Goal: Transaction & Acquisition: Book appointment/travel/reservation

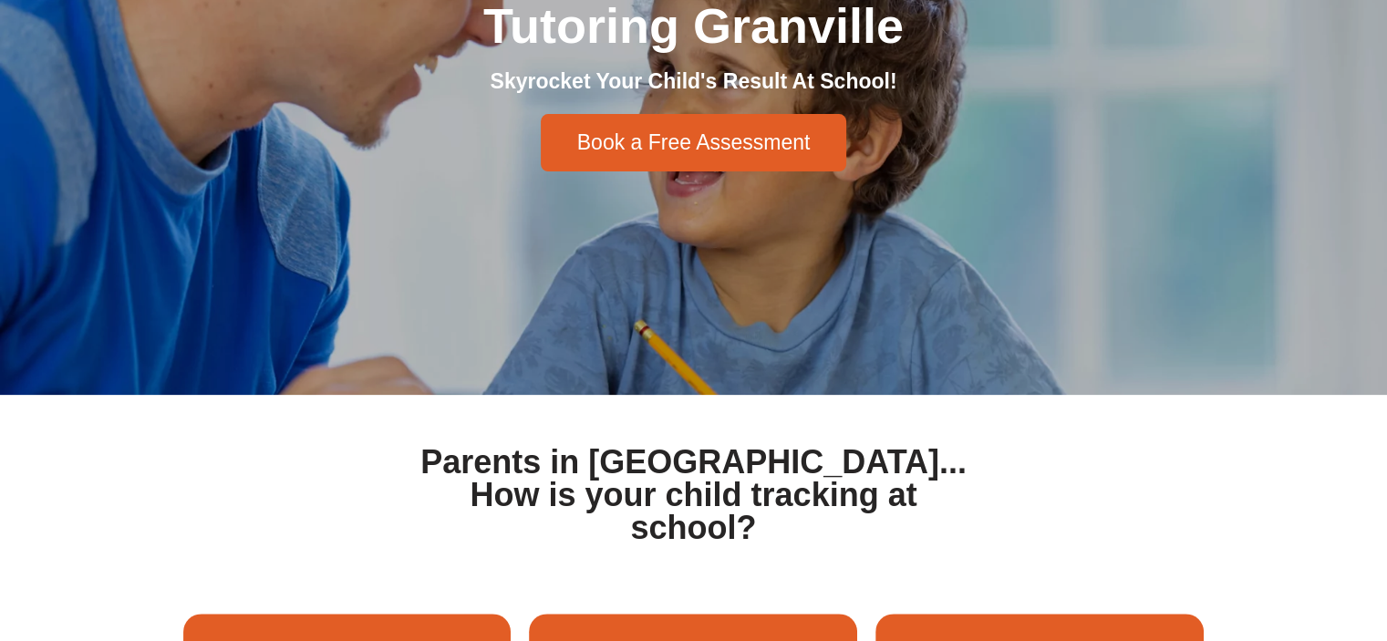
scroll to position [365, 0]
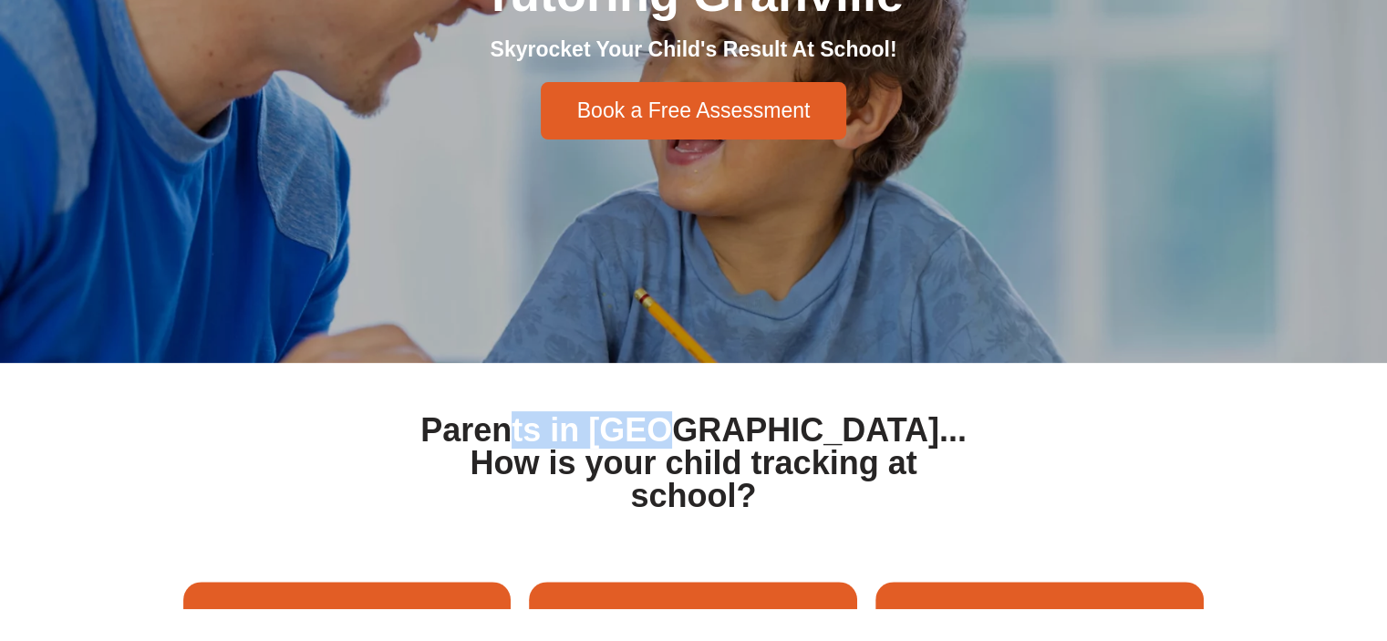
drag, startPoint x: 532, startPoint y: 426, endPoint x: 703, endPoint y: 437, distance: 171.8
click at [703, 437] on h1 "Parents in Granville... How is your child tracking at school?" at bounding box center [694, 463] width 562 height 98
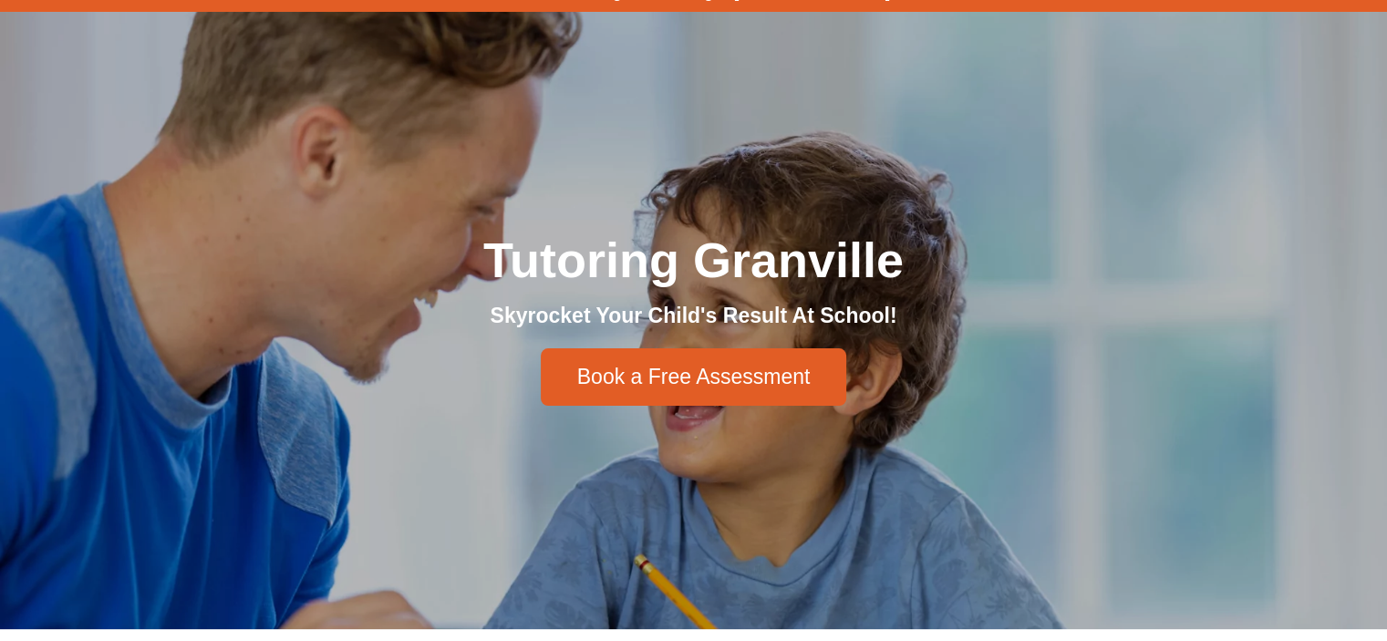
scroll to position [0, 0]
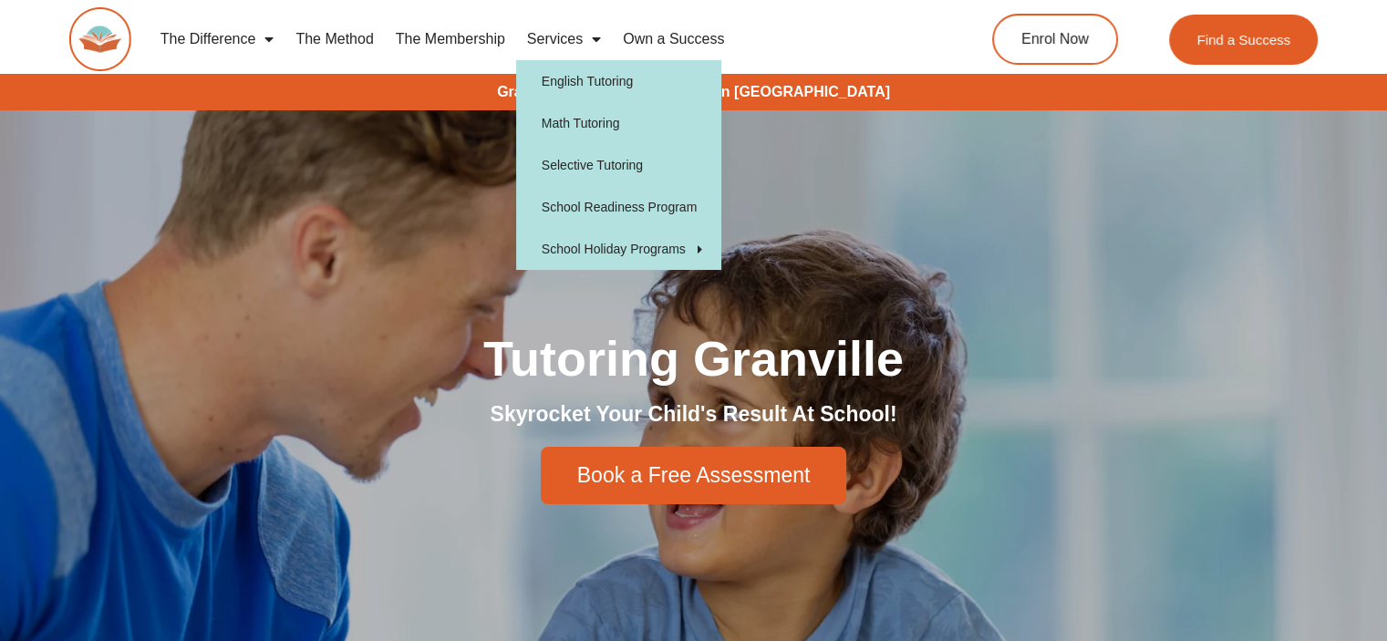
click at [461, 36] on link "The Membership" at bounding box center [450, 39] width 131 height 42
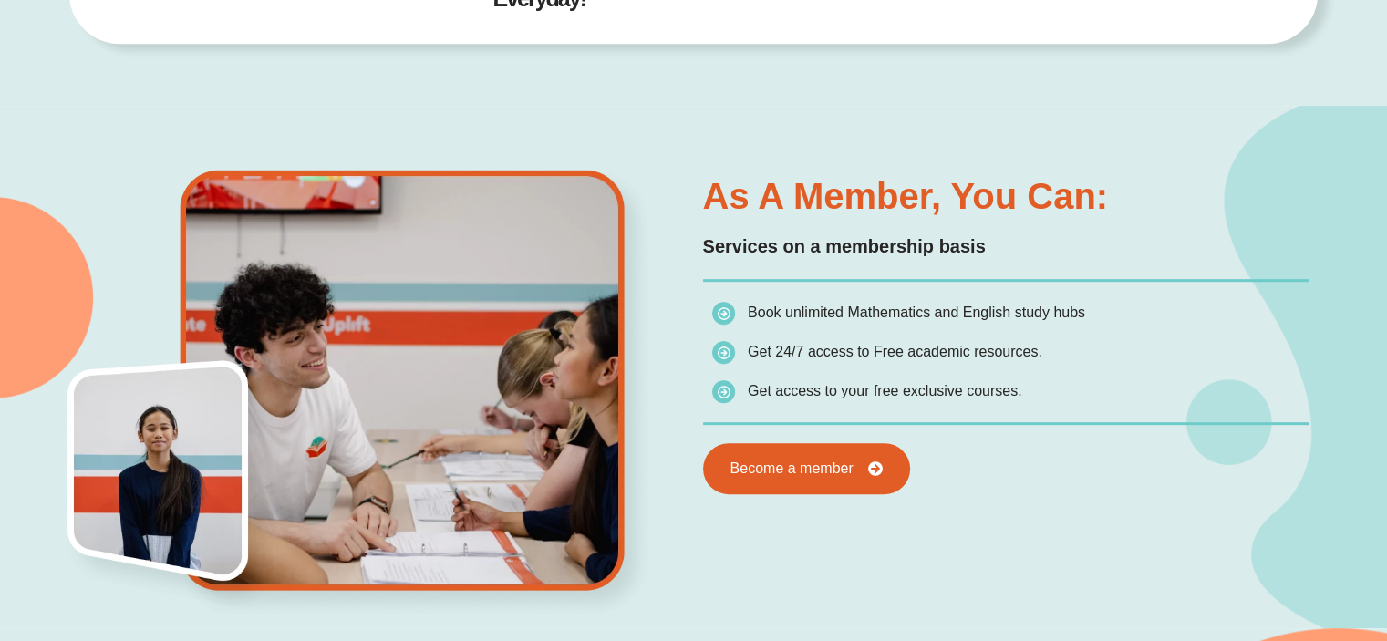
scroll to position [908, 0]
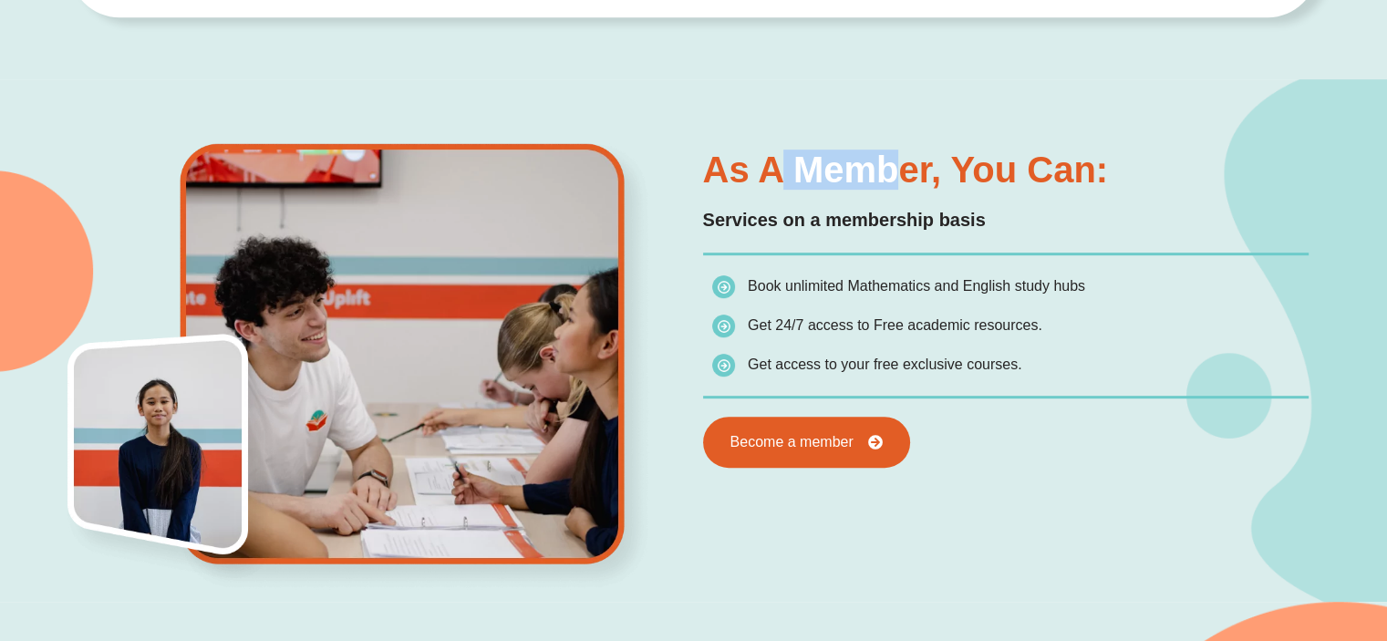
drag, startPoint x: 798, startPoint y: 160, endPoint x: 898, endPoint y: 161, distance: 100.3
click at [898, 161] on h3 "As a member, you can:" at bounding box center [1006, 169] width 606 height 36
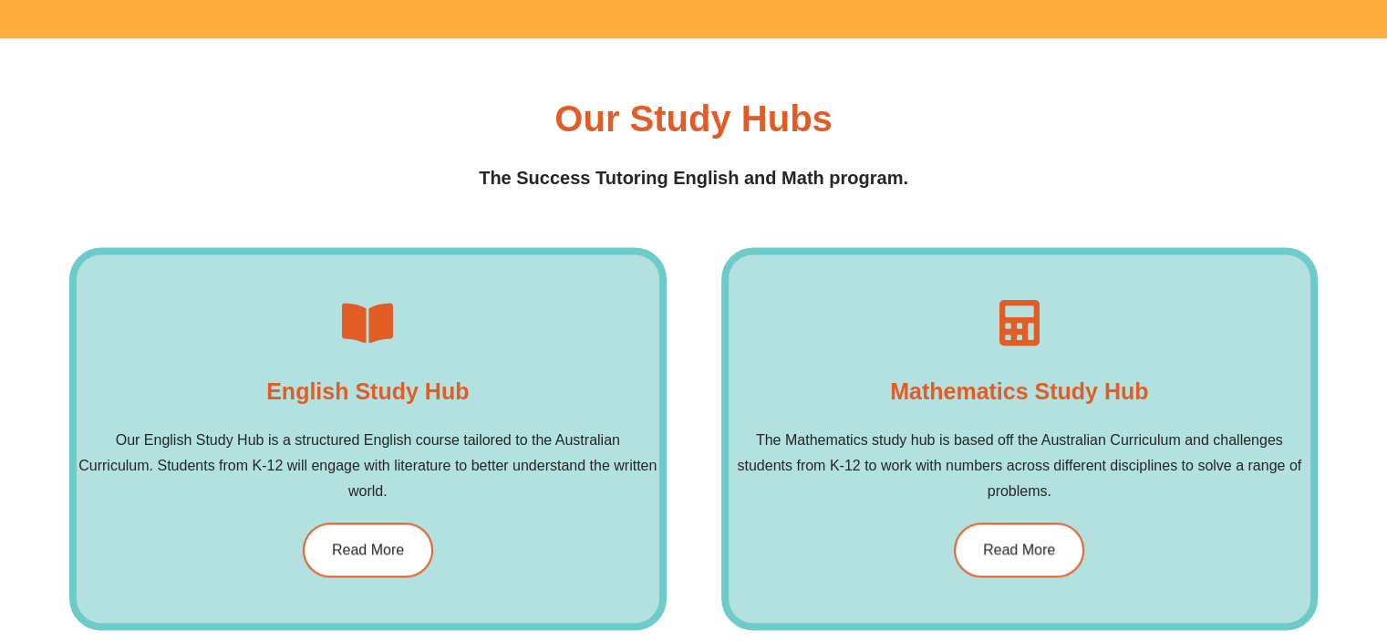
scroll to position [2641, 0]
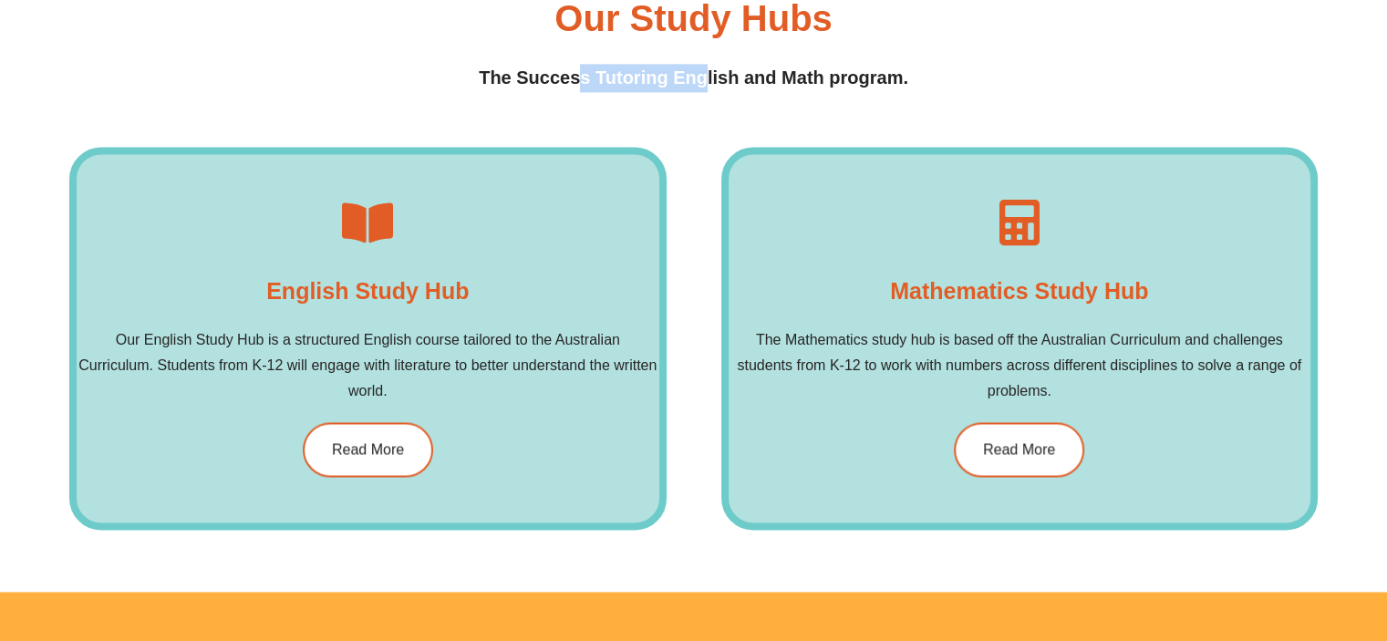
drag, startPoint x: 590, startPoint y: 76, endPoint x: 703, endPoint y: 76, distance: 113.1
click at [703, 76] on h4 "The Success Tutoring English and Math program." at bounding box center [693, 78] width 1248 height 28
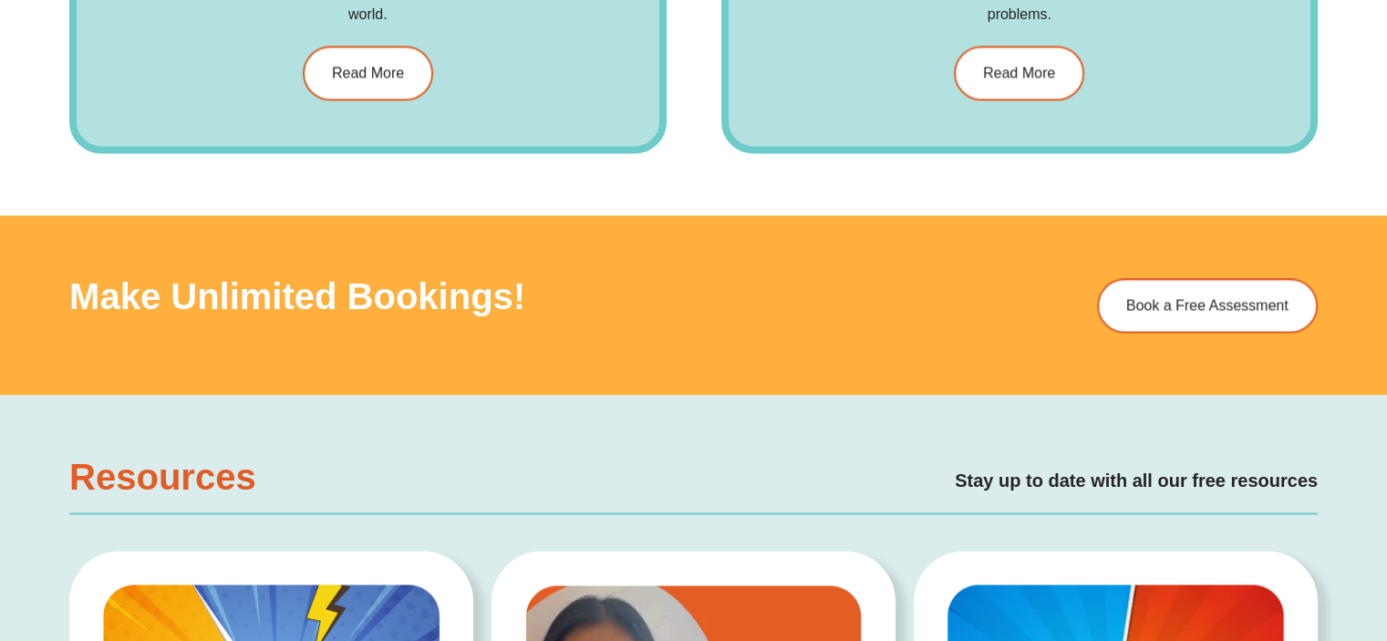
scroll to position [3097, 0]
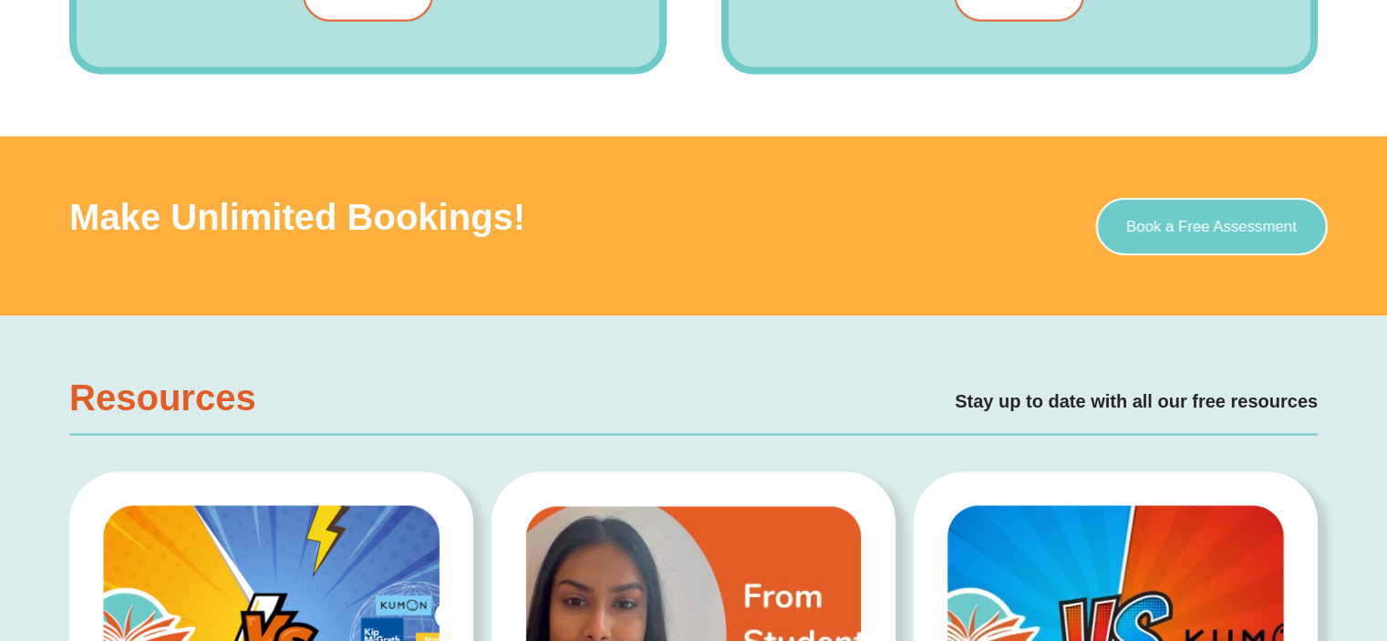
click at [1166, 225] on span "Book a Free Assessment" at bounding box center [1211, 226] width 171 height 16
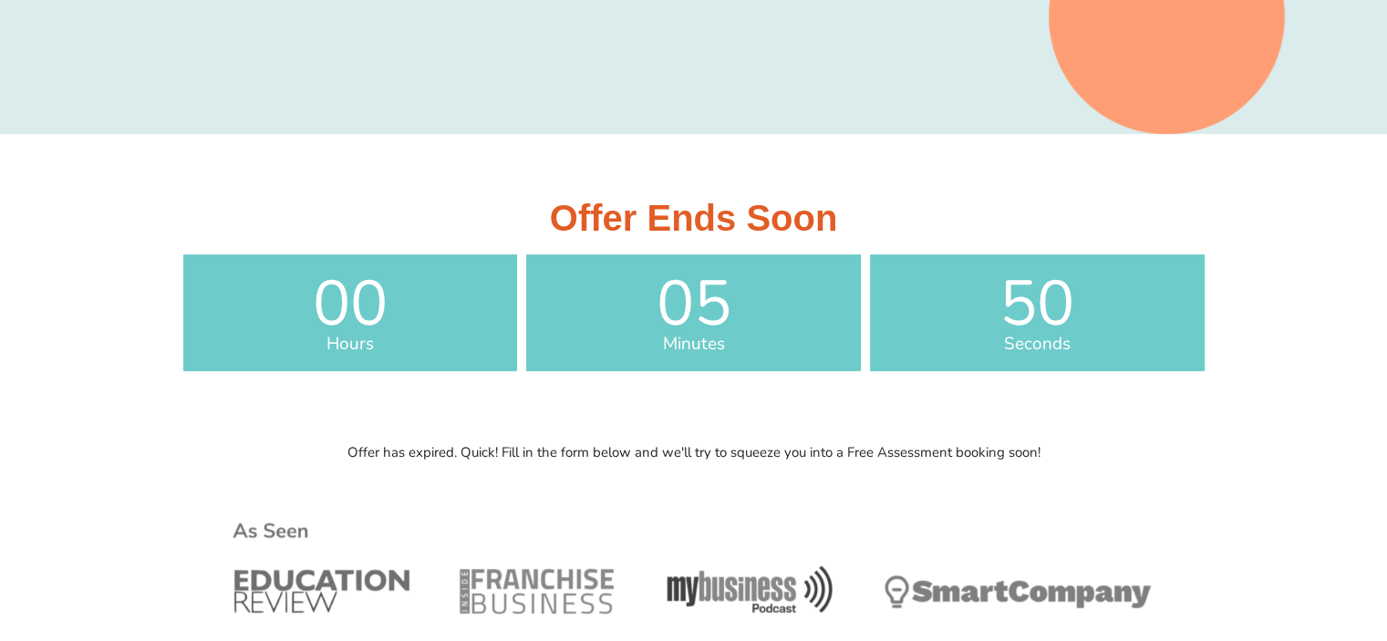
scroll to position [638, 0]
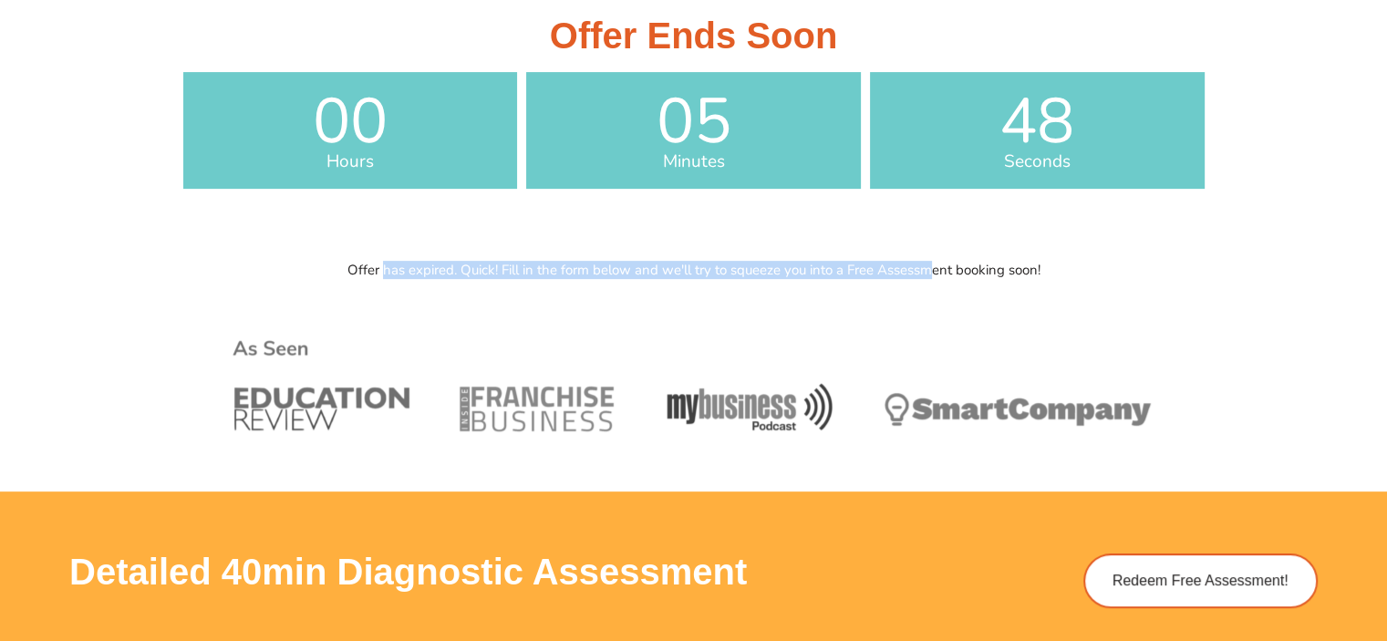
drag, startPoint x: 383, startPoint y: 267, endPoint x: 930, endPoint y: 272, distance: 547.2
click at [930, 272] on p "Offer has expired. Quick! Fill in the form below and we'll try to squeeze you i…" at bounding box center [694, 271] width 1040 height 14
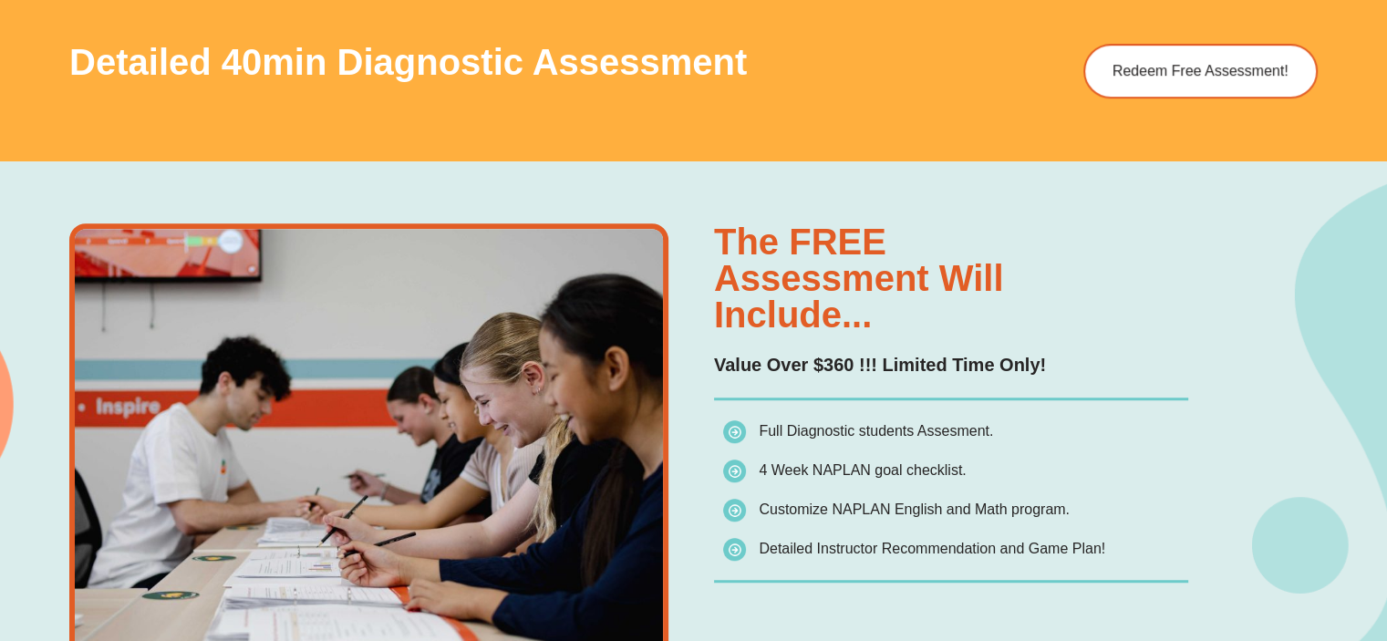
scroll to position [1186, 0]
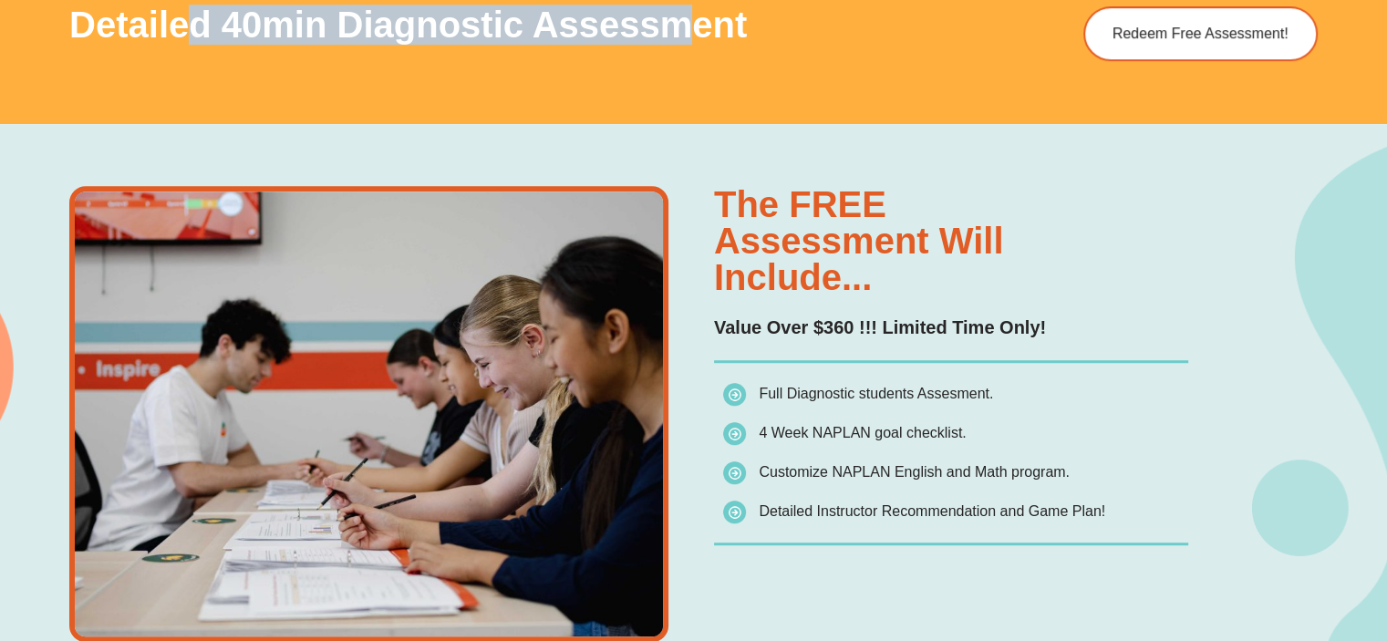
drag, startPoint x: 199, startPoint y: 29, endPoint x: 681, endPoint y: 35, distance: 482.5
click at [680, 35] on h3 "Detailed 40min Diagnostic Assessment" at bounding box center [489, 24] width 841 height 36
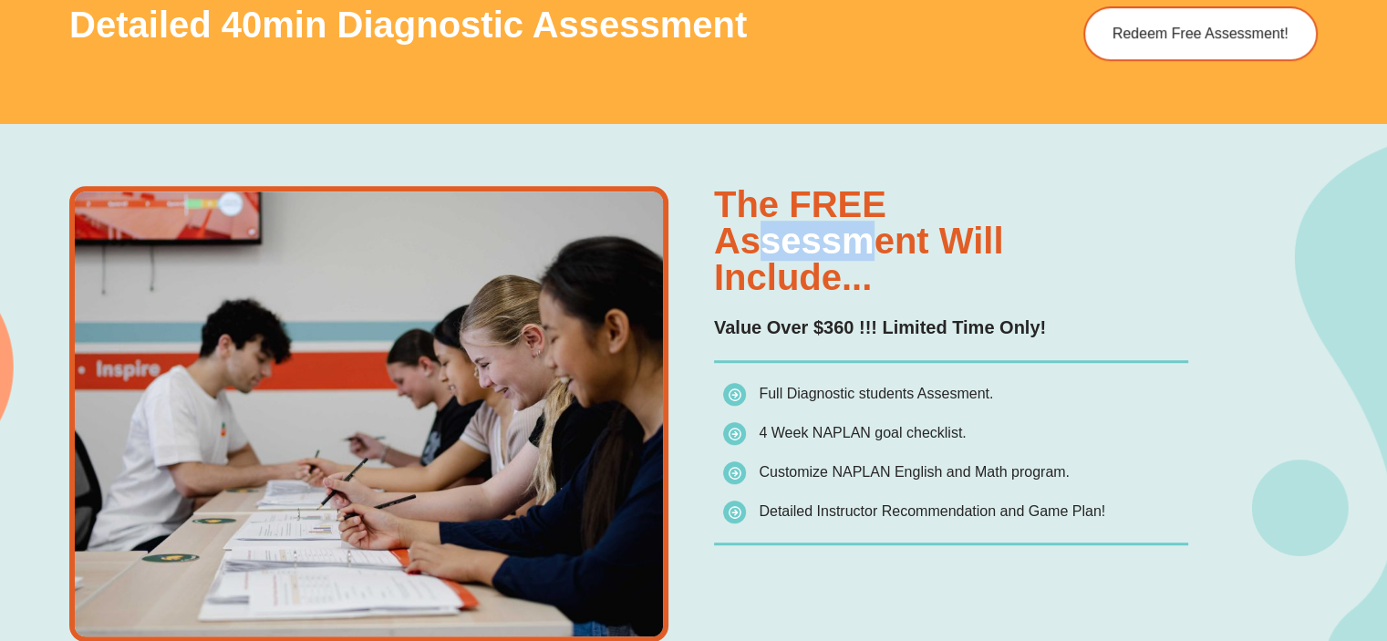
drag, startPoint x: 731, startPoint y: 237, endPoint x: 855, endPoint y: 241, distance: 123.2
click at [855, 241] on h3 "The FREE assessment will include..." at bounding box center [951, 240] width 474 height 109
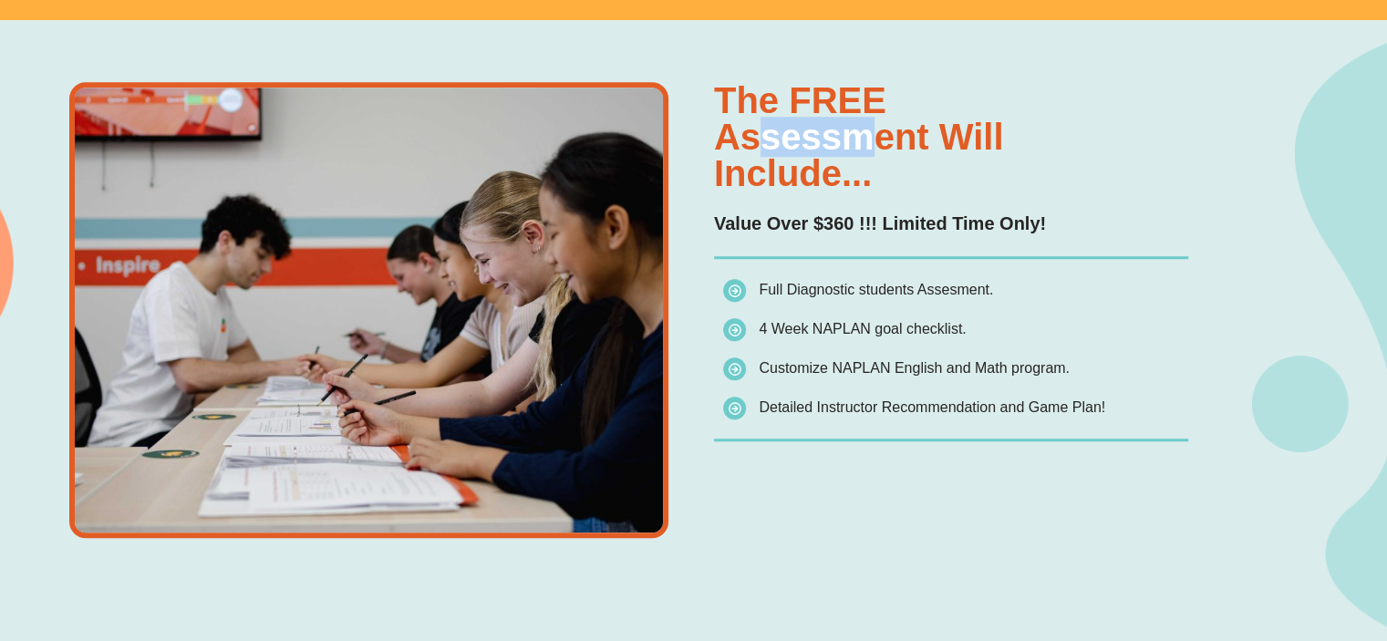
scroll to position [1277, 0]
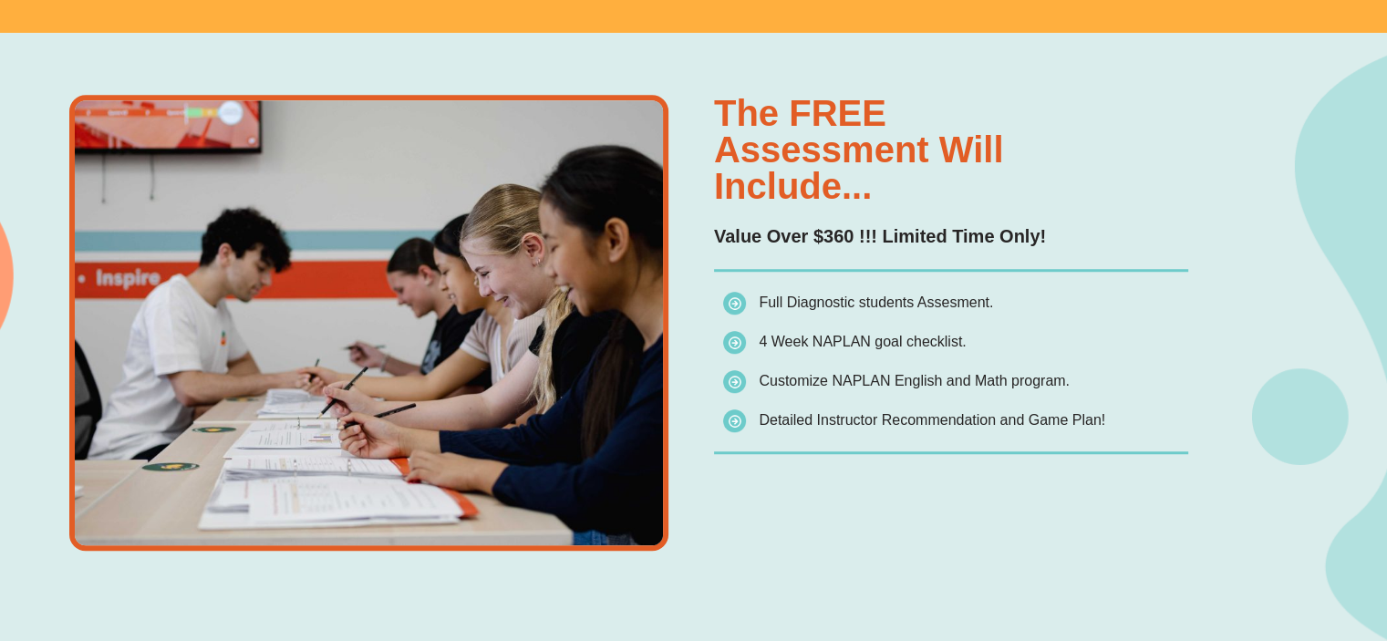
drag, startPoint x: 814, startPoint y: 302, endPoint x: 827, endPoint y: 306, distance: 13.3
click at [827, 302] on span "Full Diagnostic students Assesment." at bounding box center [876, 303] width 234 height 16
drag, startPoint x: 834, startPoint y: 338, endPoint x: 887, endPoint y: 338, distance: 52.9
click at [887, 338] on span "4 Week NAPLAN goal checklist." at bounding box center [862, 342] width 207 height 16
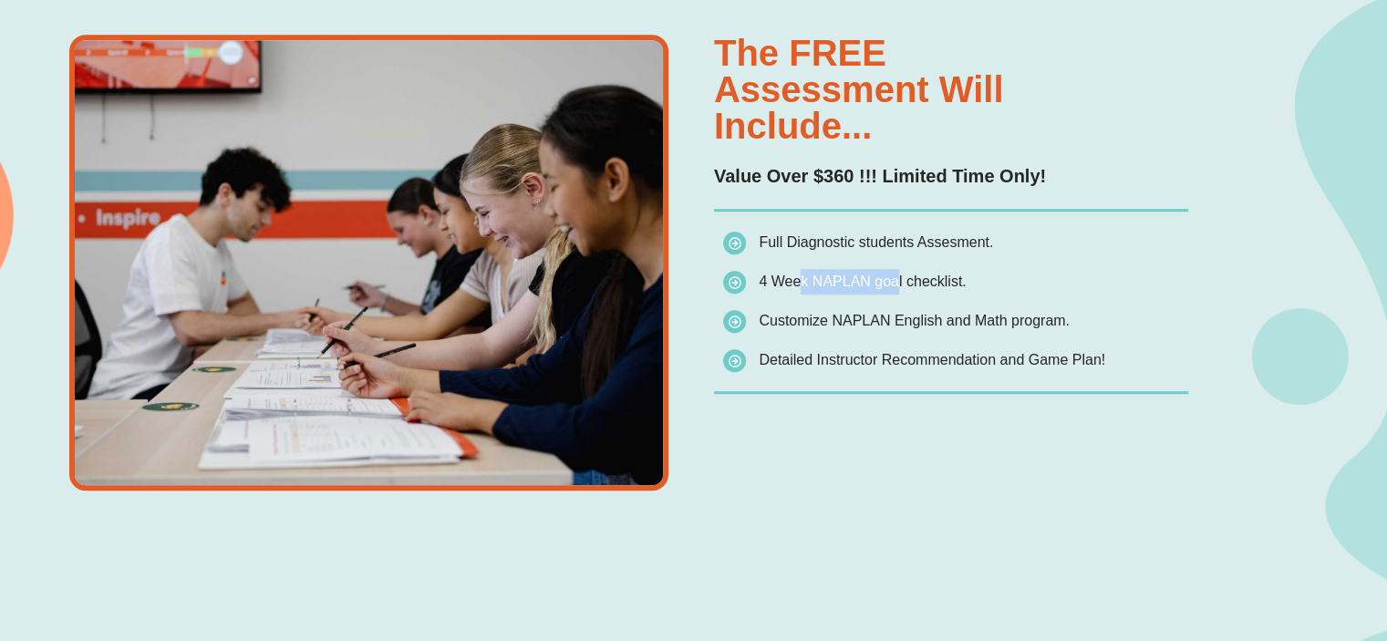
scroll to position [1368, 0]
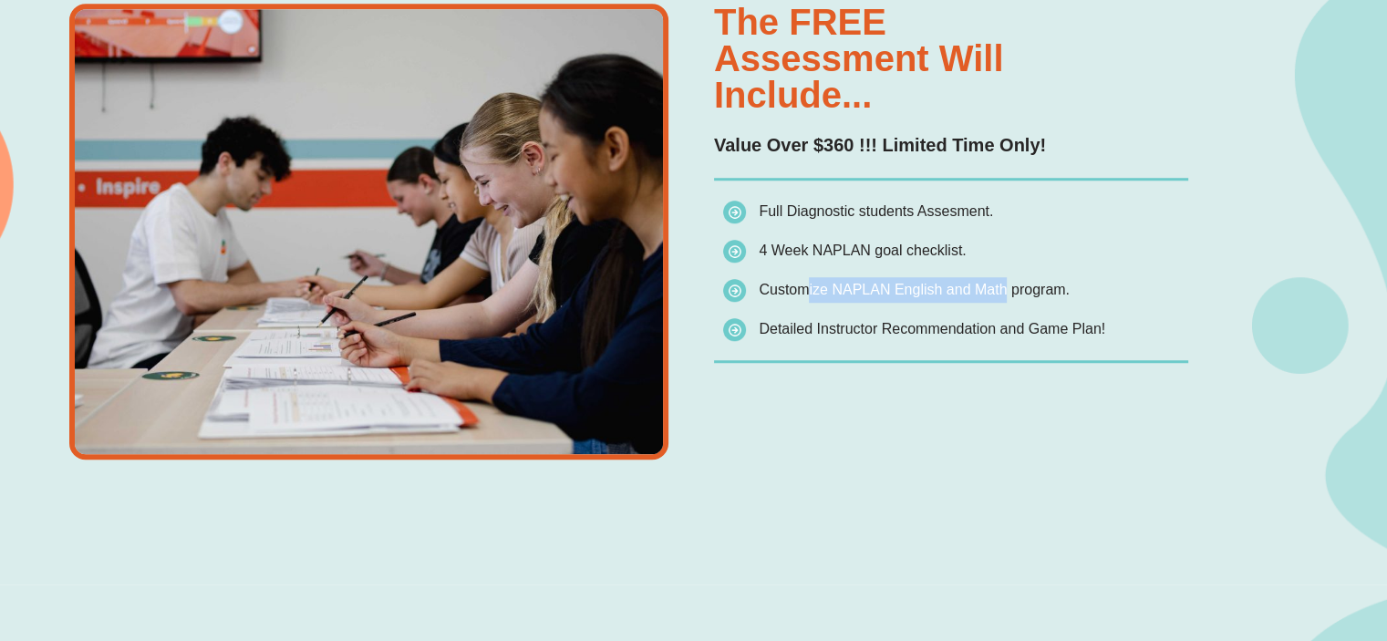
drag, startPoint x: 795, startPoint y: 287, endPoint x: 1000, endPoint y: 286, distance: 204.3
click at [1000, 286] on span "Customize NAPLAN English and Math program." at bounding box center [914, 290] width 311 height 16
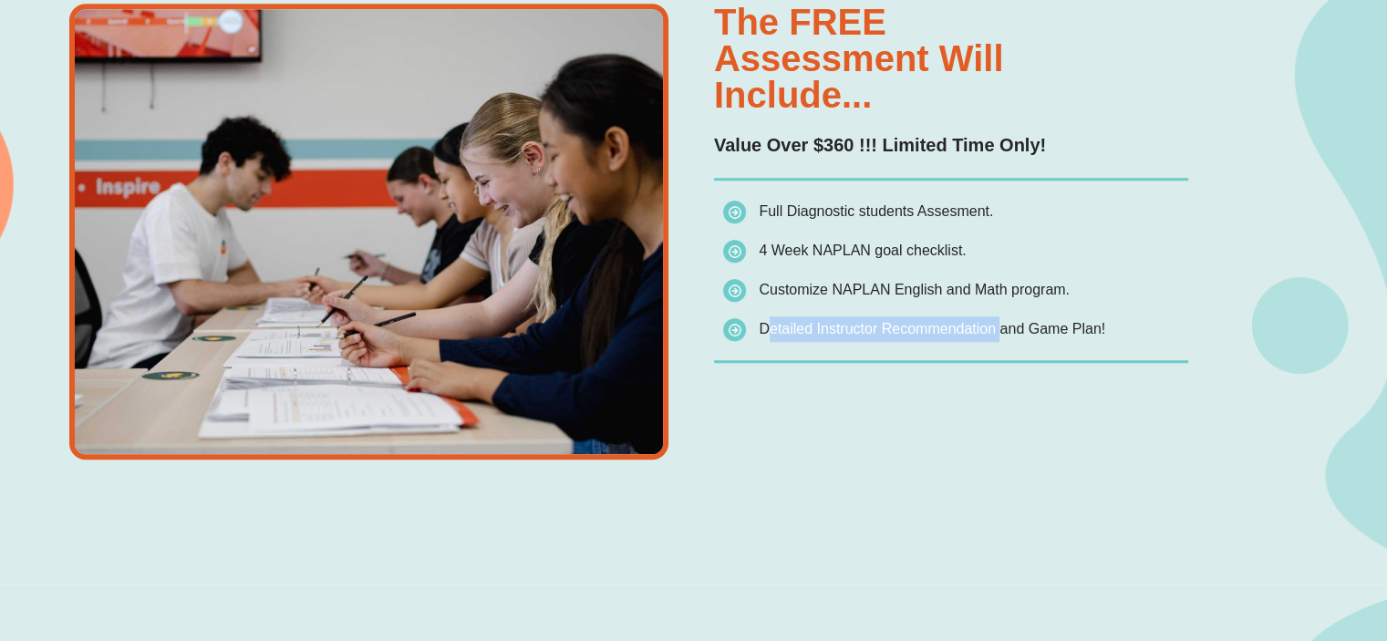
drag, startPoint x: 760, startPoint y: 330, endPoint x: 995, endPoint y: 326, distance: 235.3
click at [995, 326] on span "Detailed Instructor Recommendation and Game Plan!" at bounding box center [932, 329] width 347 height 16
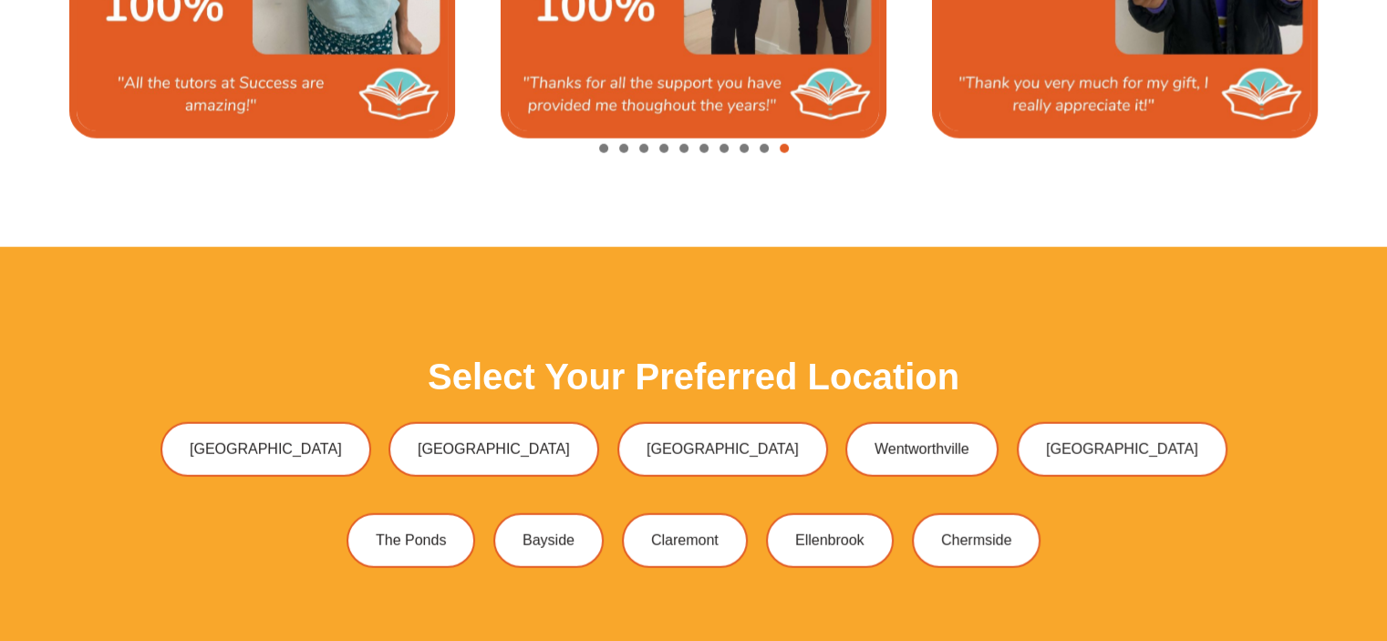
scroll to position [4651, 0]
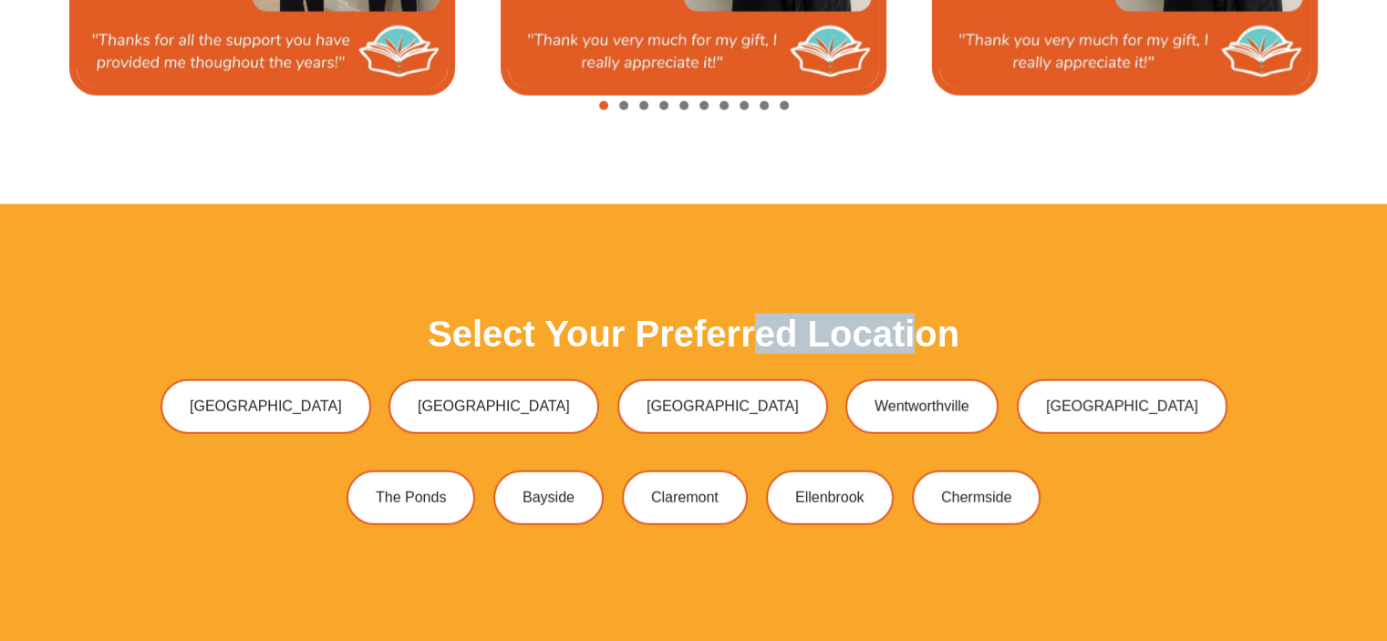
drag, startPoint x: 750, startPoint y: 334, endPoint x: 911, endPoint y: 338, distance: 161.5
click at [911, 338] on h3 "Select Your Preferred Location" at bounding box center [694, 334] width 532 height 36
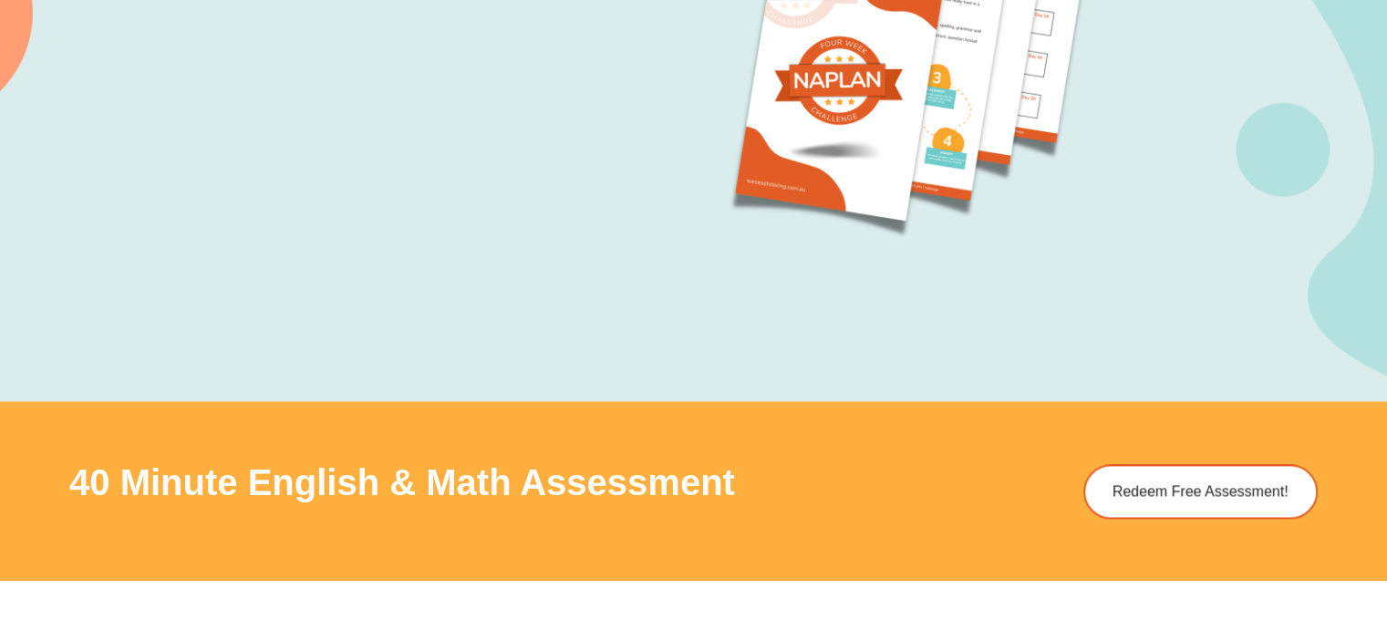
scroll to position [2139, 0]
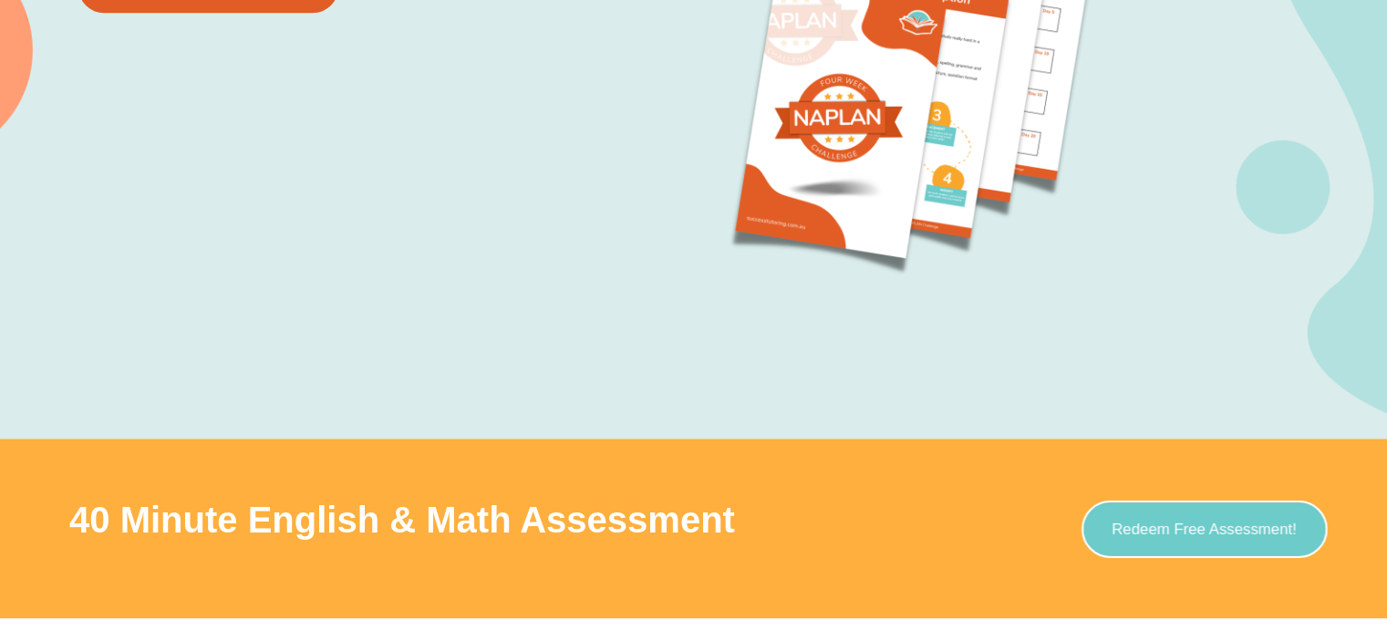
click at [1233, 533] on span "Redeem Free Assessment!" at bounding box center [1204, 529] width 185 height 16
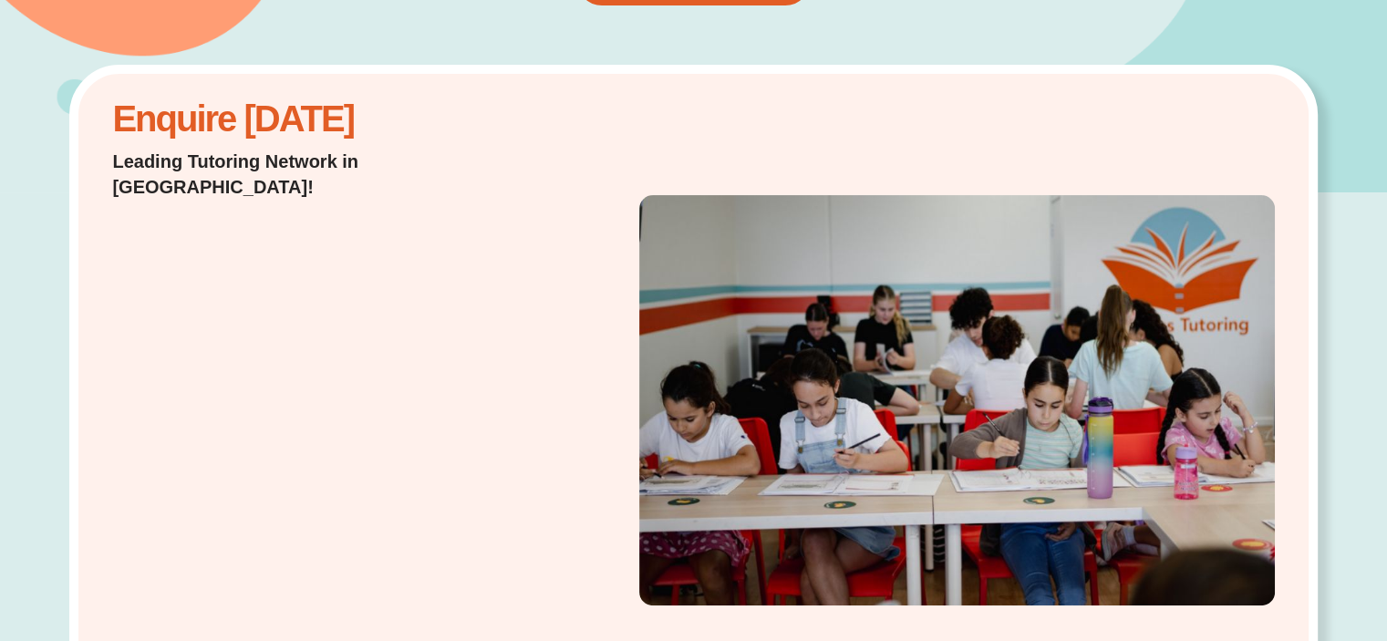
scroll to position [361, 0]
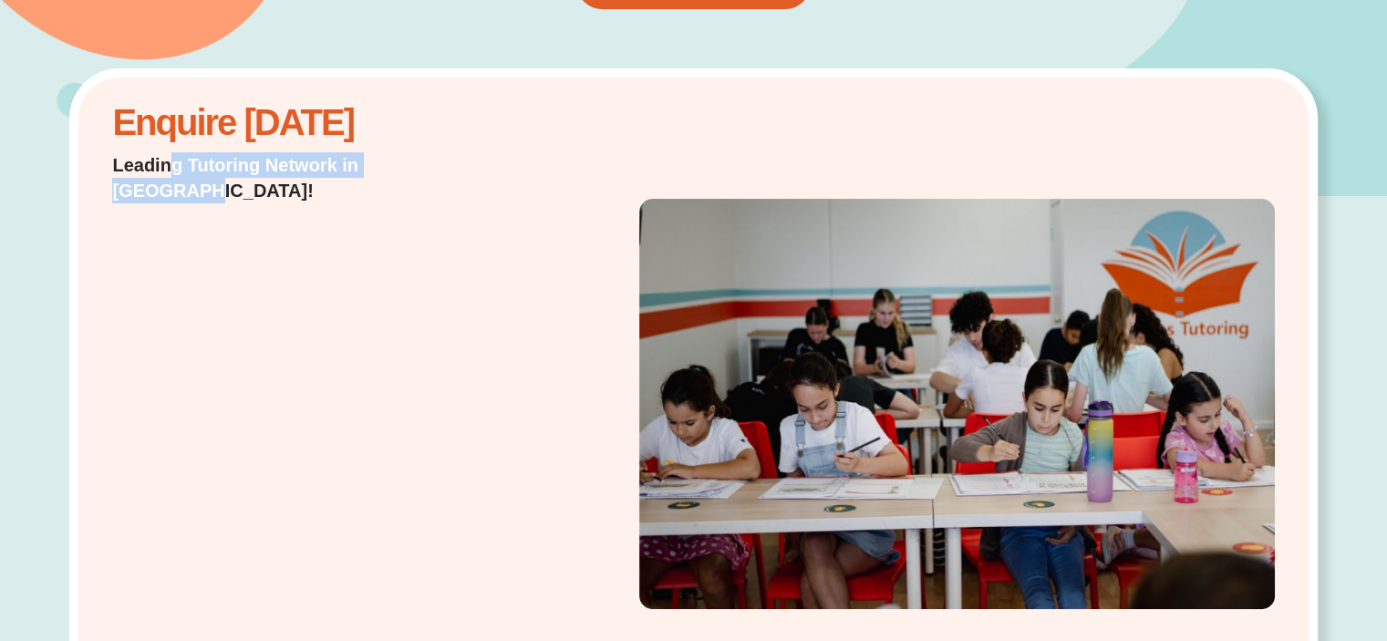
drag, startPoint x: 171, startPoint y: 166, endPoint x: 435, endPoint y: 164, distance: 264.5
click at [435, 164] on p "Leading Tutoring Network in Australia!" at bounding box center [321, 177] width 418 height 51
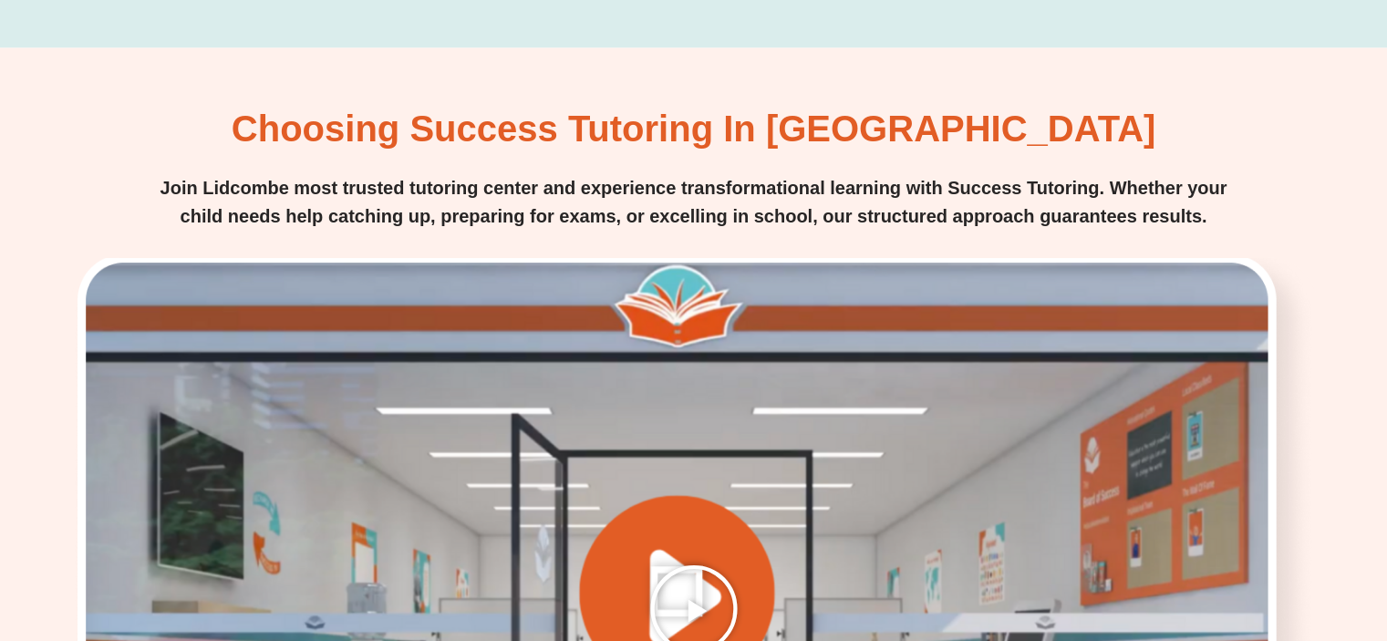
scroll to position [3462, 0]
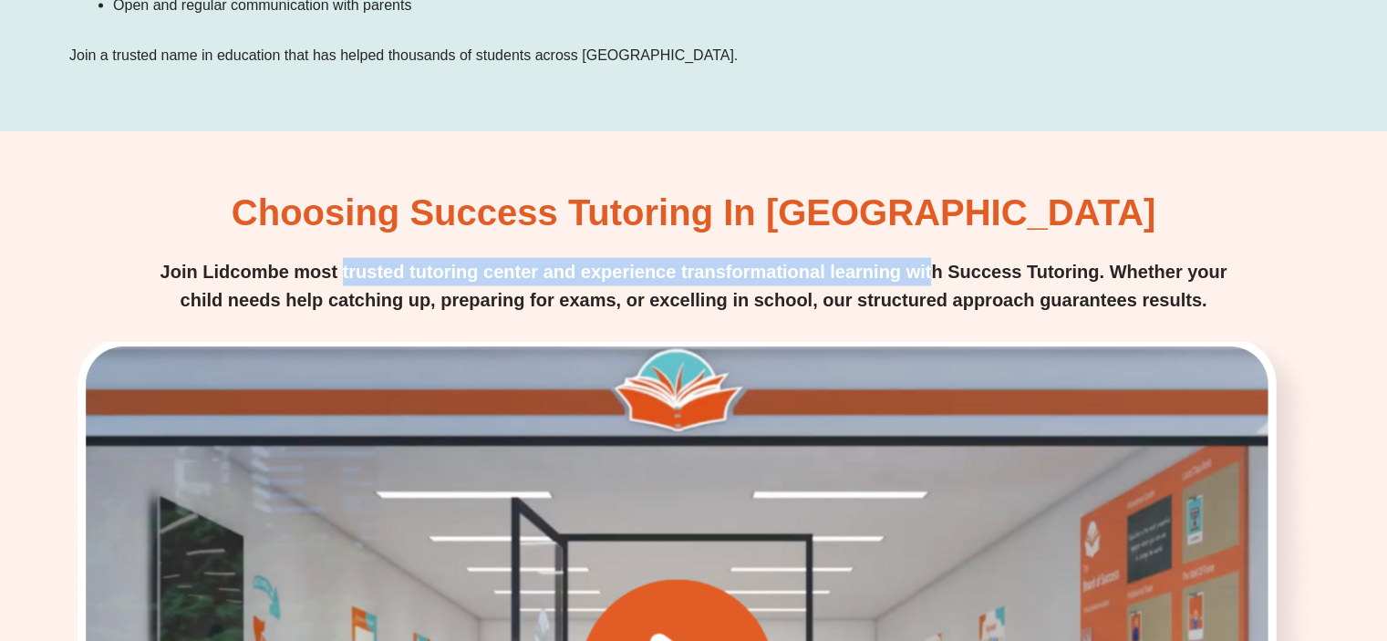
drag, startPoint x: 342, startPoint y: 179, endPoint x: 932, endPoint y: 189, distance: 590.1
click at [932, 257] on p "Join Lidcombe most trusted tutoring center and experience transformational lear…" at bounding box center [693, 285] width 1073 height 57
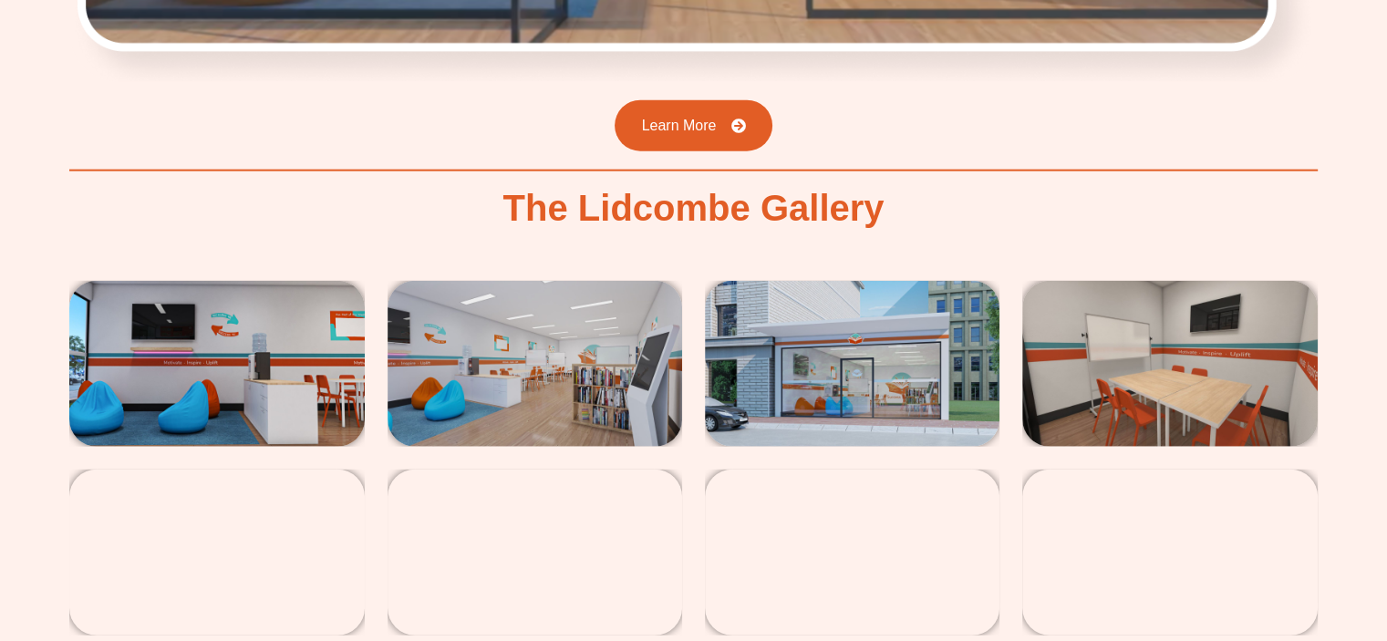
scroll to position [4465, 0]
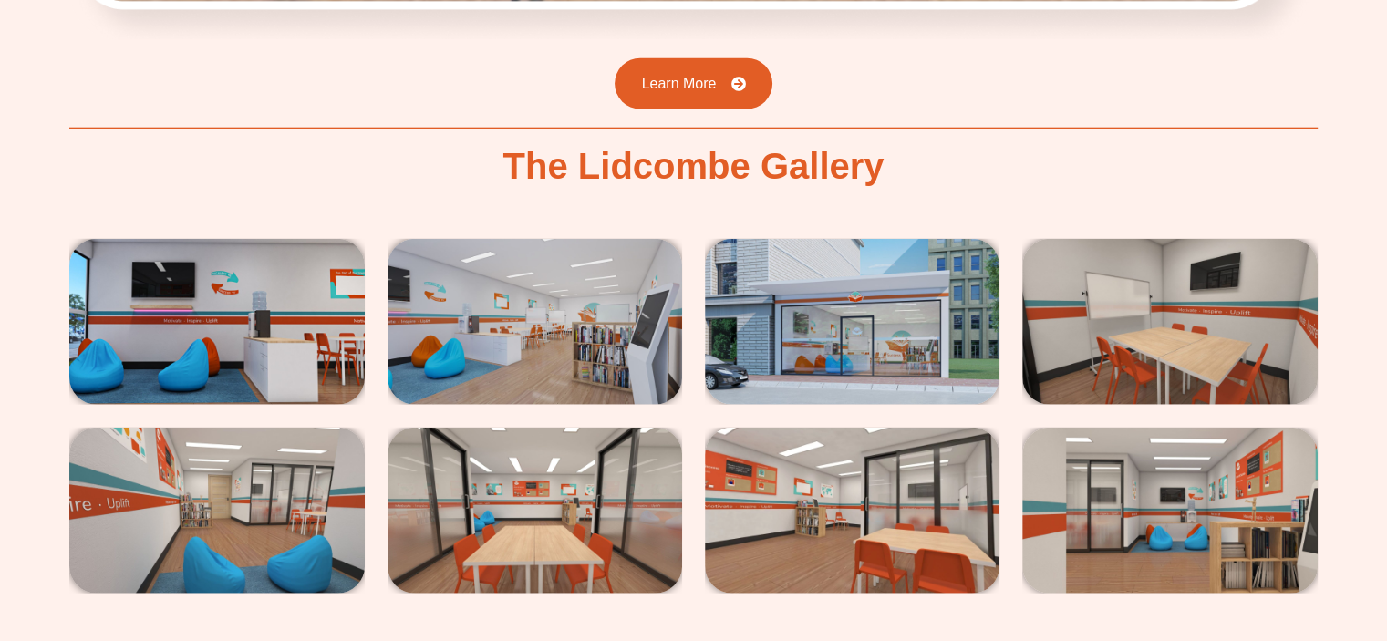
click at [909, 239] on img at bounding box center [852, 322] width 295 height 166
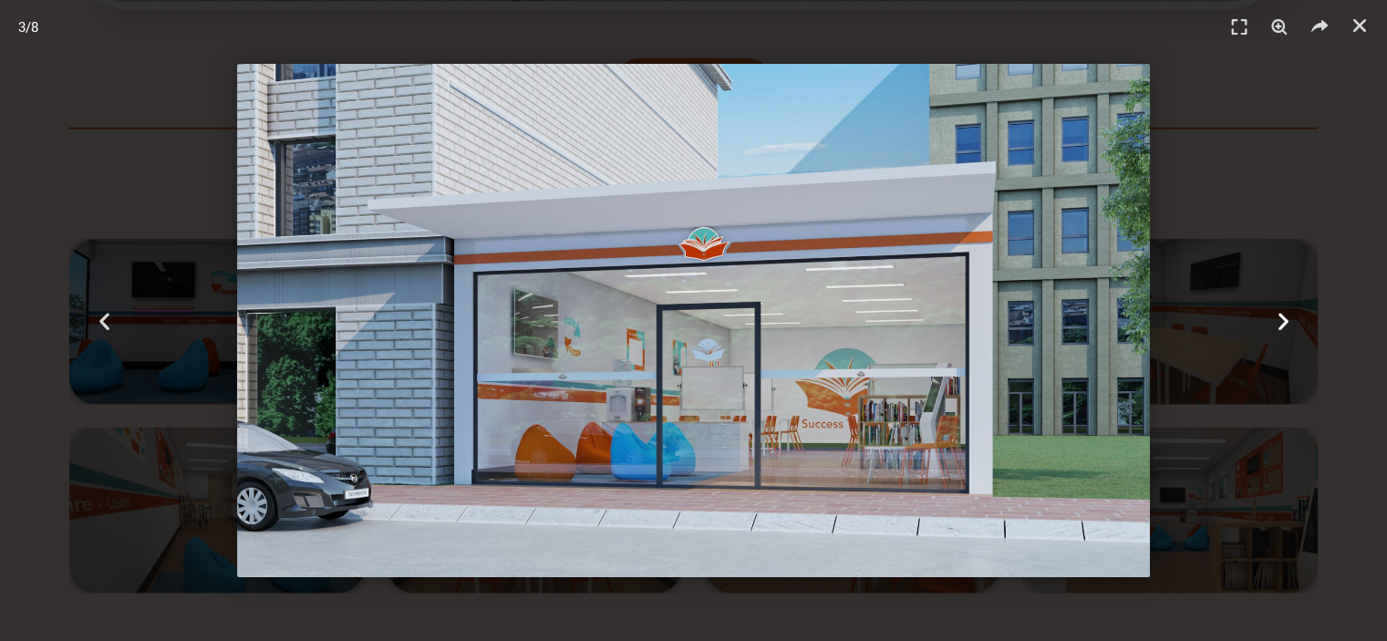
click at [1277, 322] on icon "Next slide" at bounding box center [1282, 320] width 23 height 23
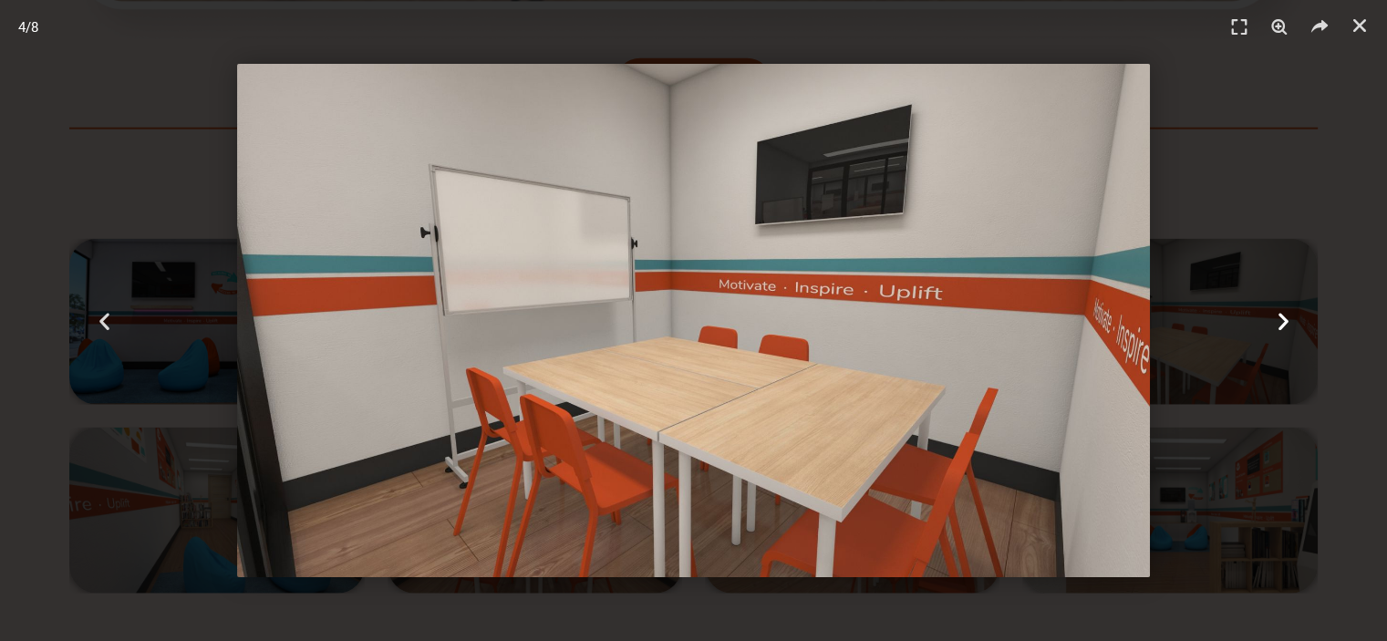
click at [1277, 322] on icon "Next slide" at bounding box center [1282, 320] width 23 height 23
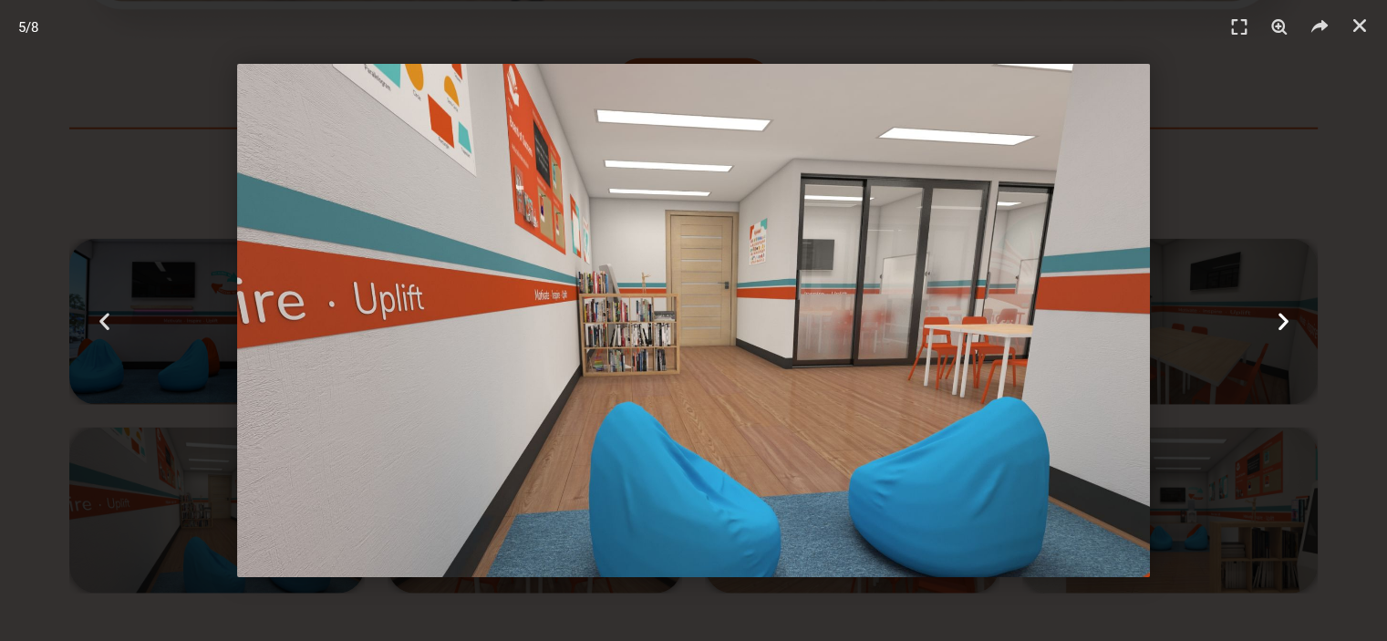
click at [1277, 322] on icon "Next slide" at bounding box center [1282, 320] width 23 height 23
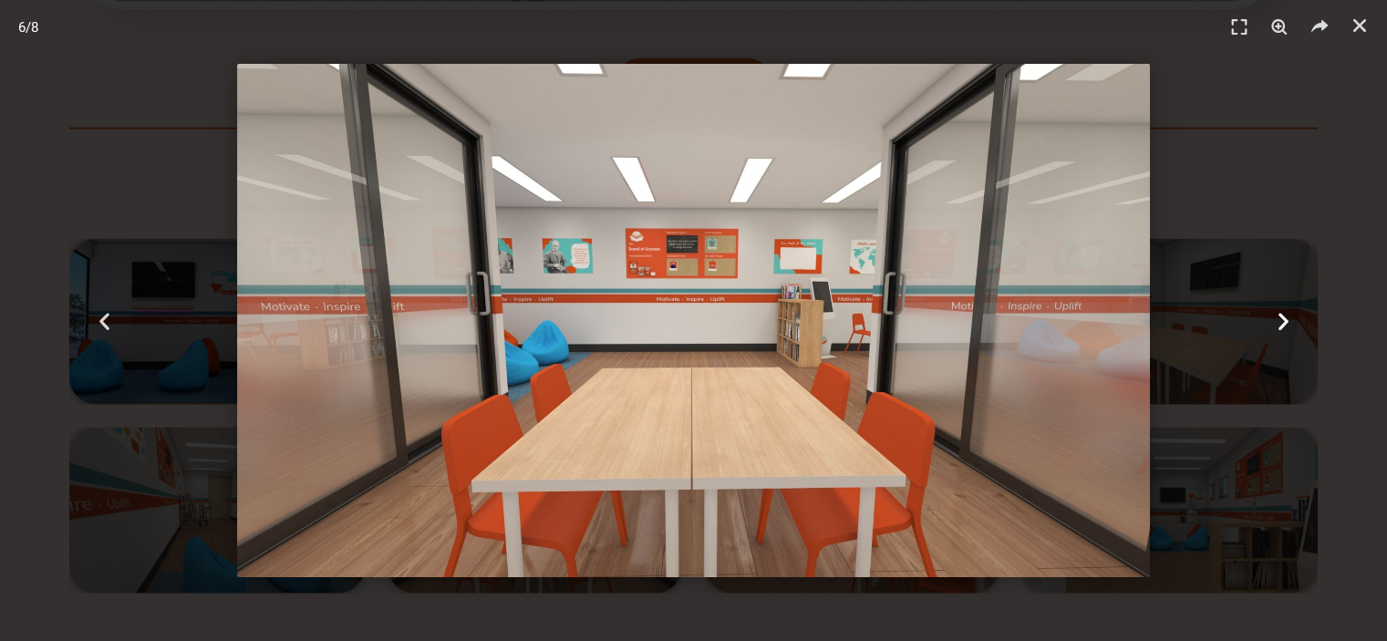
click at [1277, 322] on icon "Next slide" at bounding box center [1282, 320] width 23 height 23
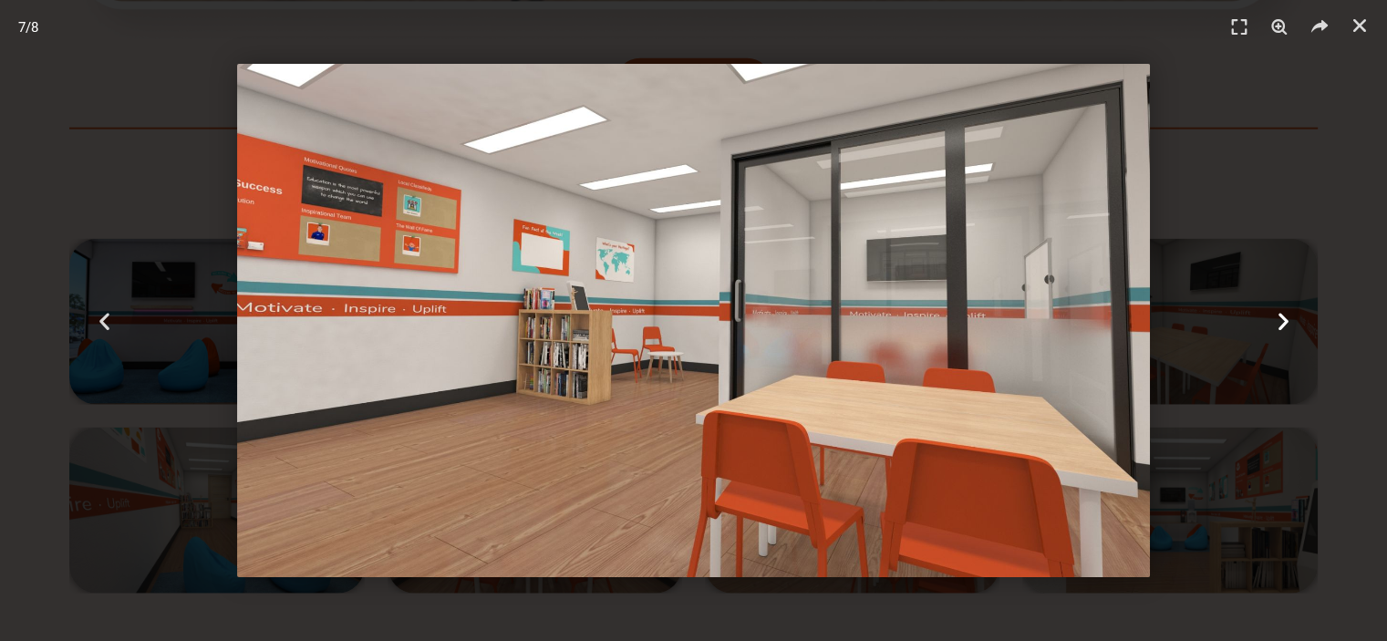
click at [1277, 322] on icon "Next slide" at bounding box center [1282, 320] width 23 height 23
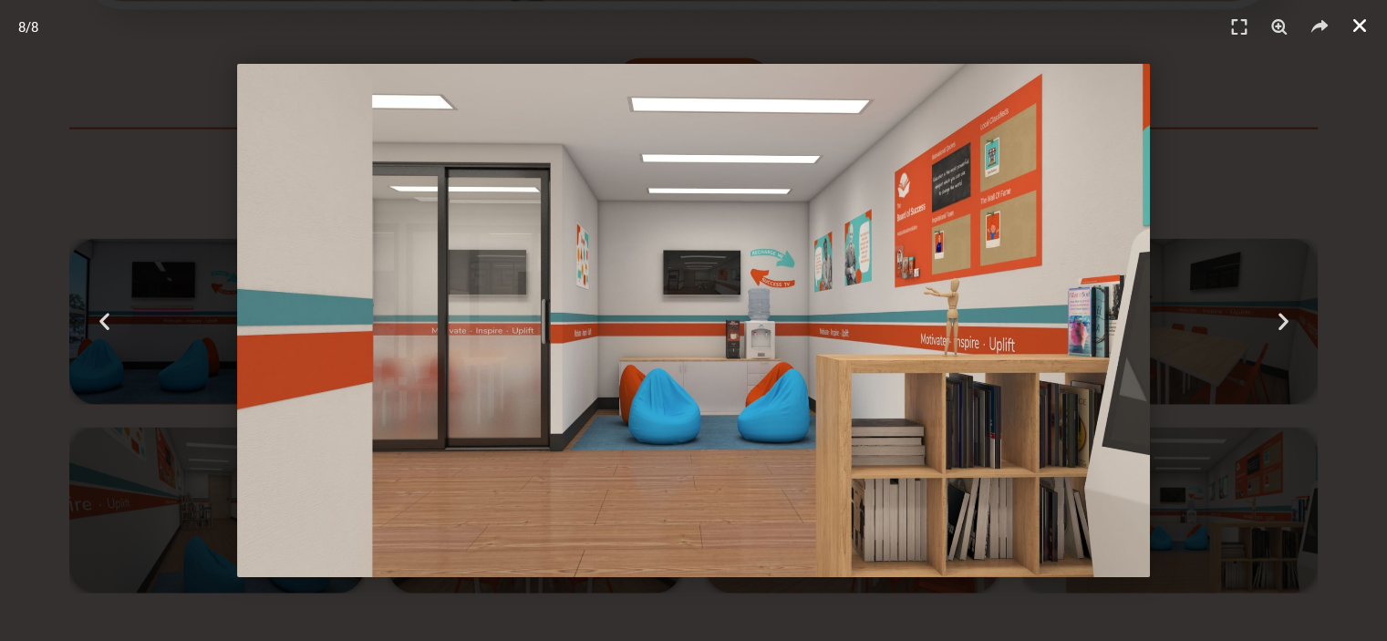
click at [1362, 24] on icon "Close (Esc)" at bounding box center [1360, 25] width 18 height 18
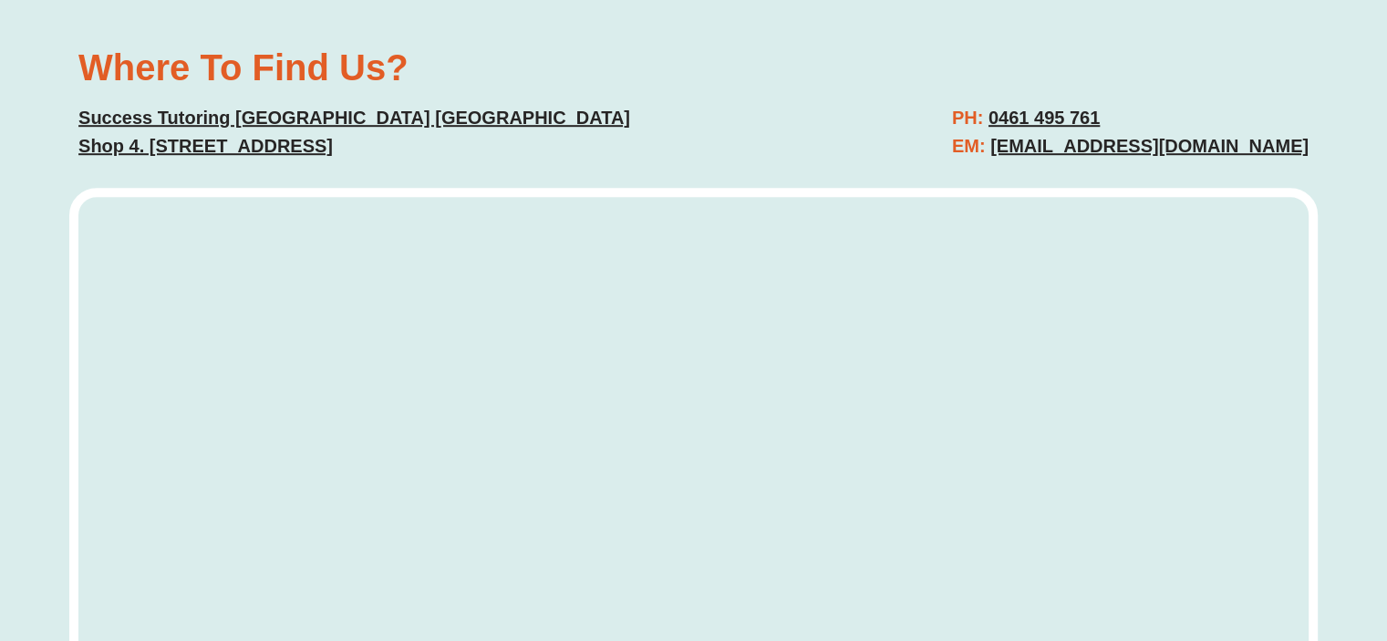
scroll to position [8113, 0]
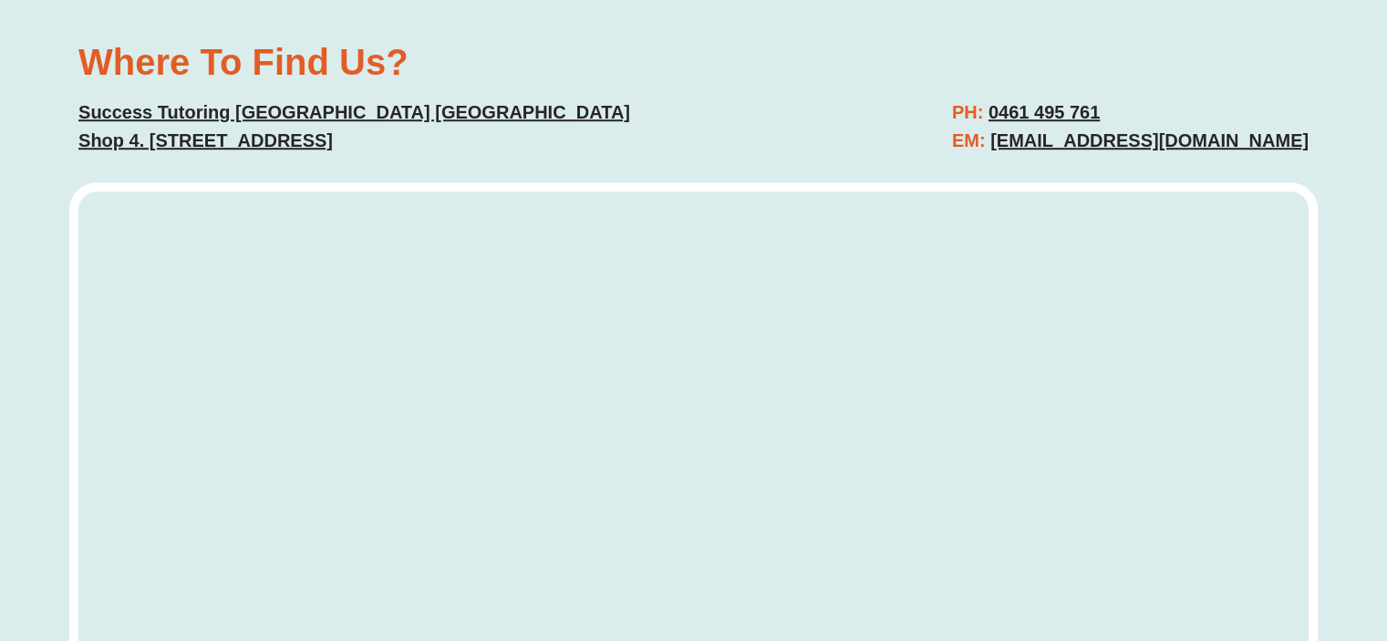
click at [222, 130] on u "Shop 4. 3-13 Fantail Road, Lidcombe NSW 2141" at bounding box center [205, 140] width 254 height 20
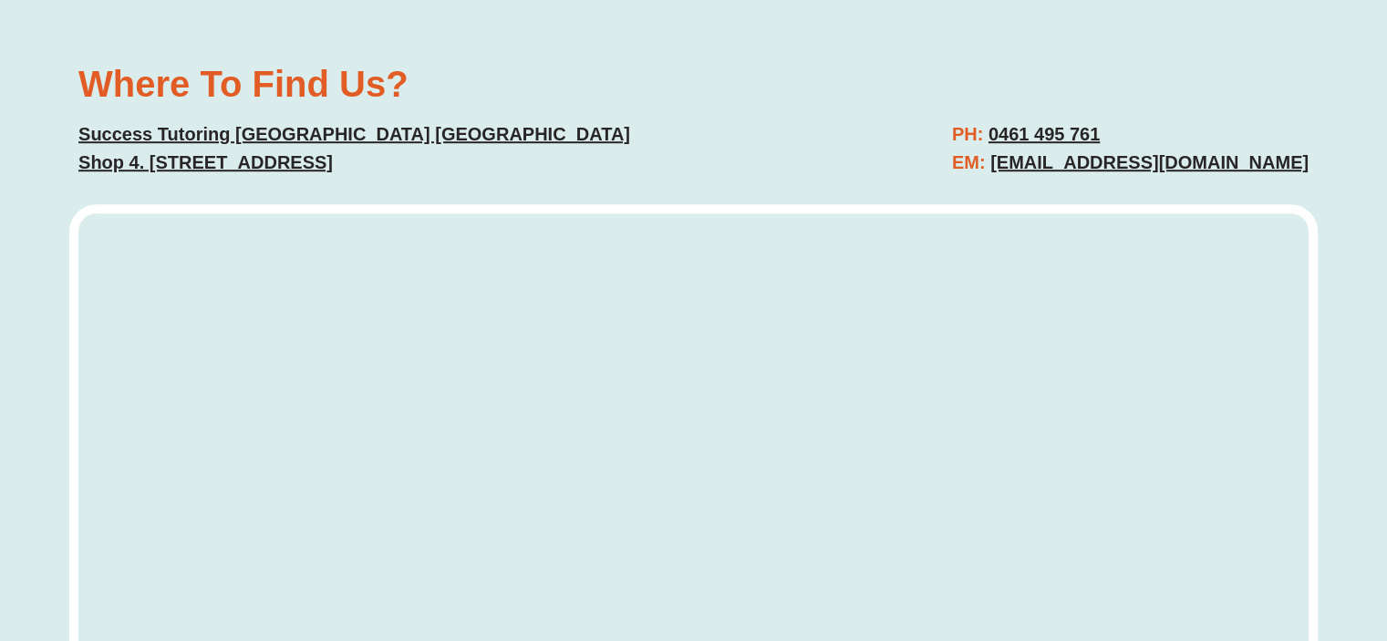
drag, startPoint x: 66, startPoint y: 64, endPoint x: 503, endPoint y: 66, distance: 437.7
click at [503, 66] on div "Where To Find Us? Success Tutoring Lidcombe NSW Shop 4. 3-13 Fantail Road, Lidc…" at bounding box center [693, 423] width 1387 height 856
copy u "Shop 4. 3-13 Fantail Road, Lidcombe NSW 2141"
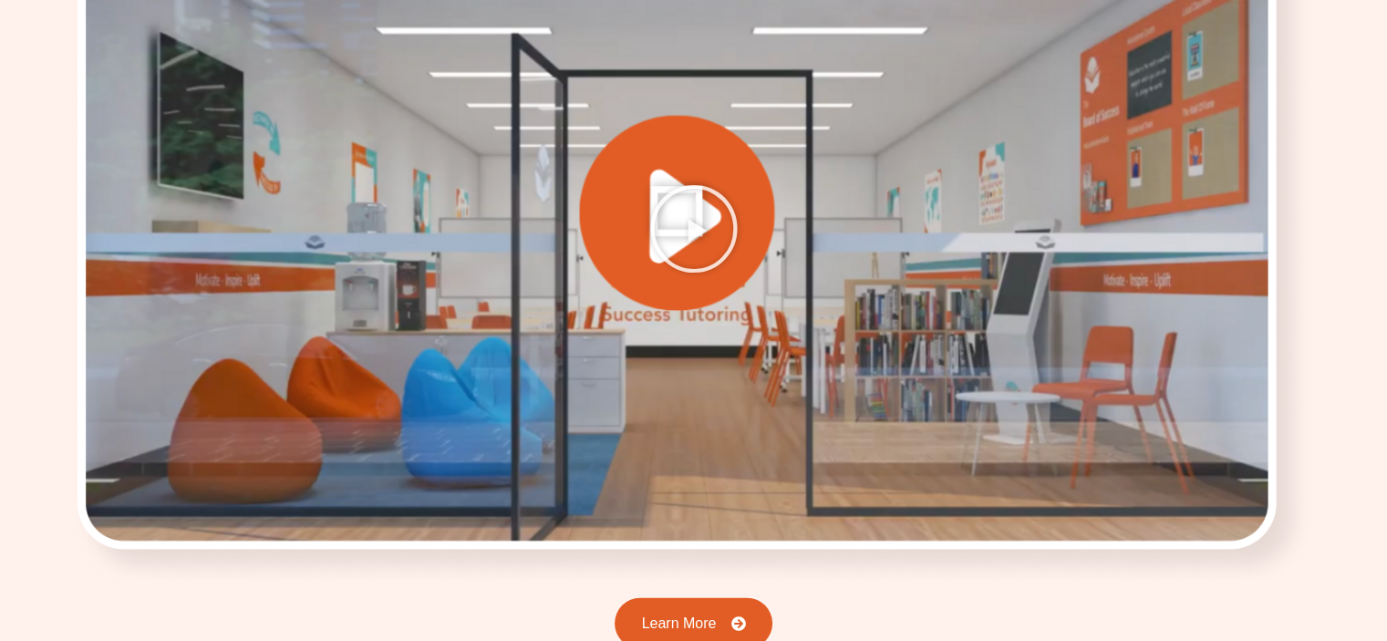
scroll to position [3714, 0]
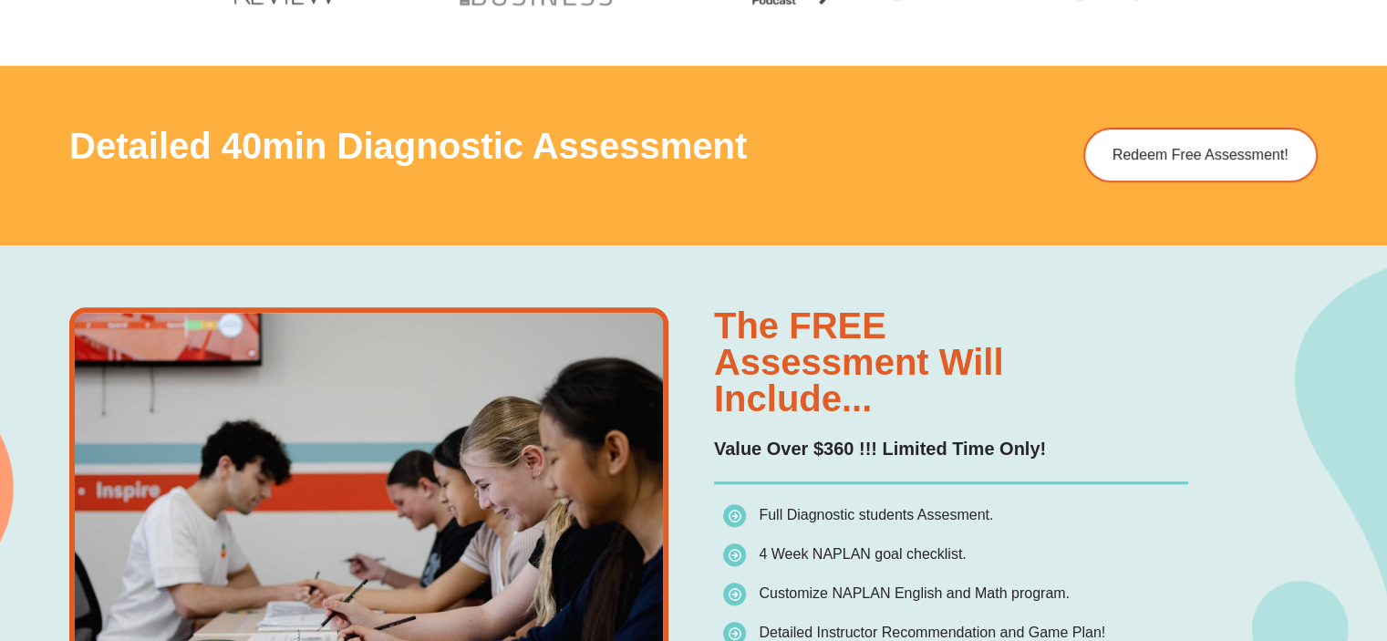
scroll to position [912, 0]
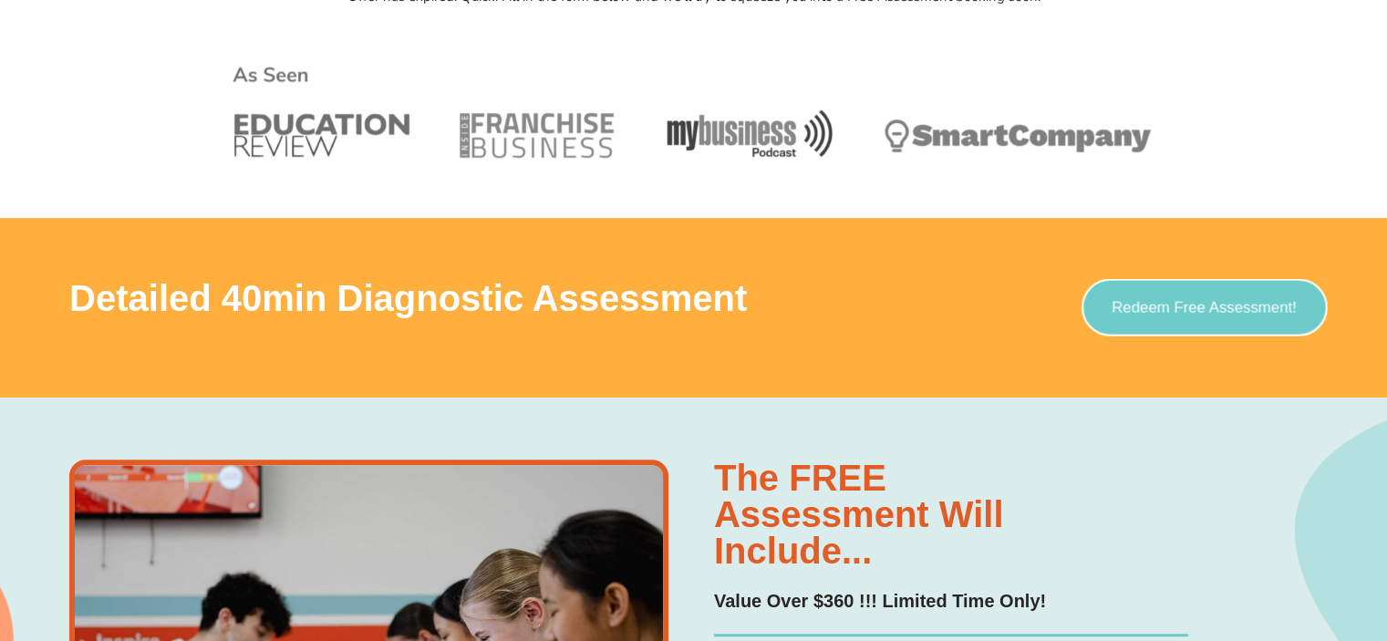
click at [1190, 320] on link "Redeem Free Assessment!" at bounding box center [1205, 307] width 246 height 57
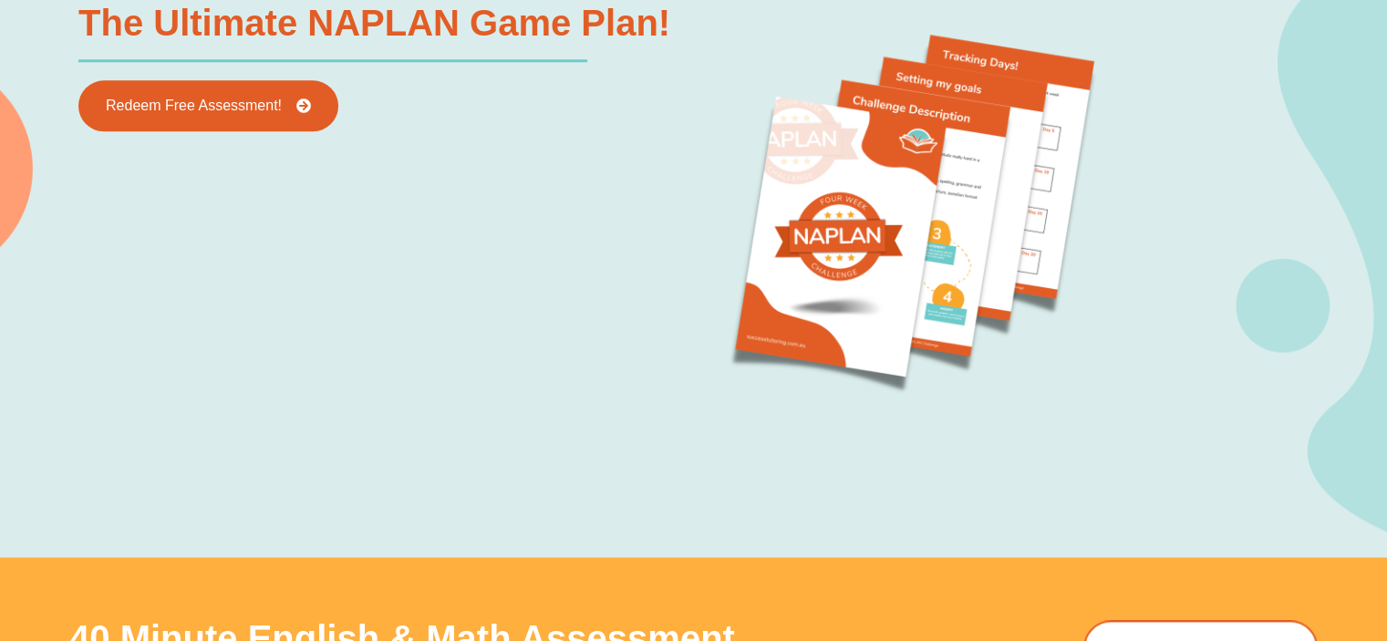
scroll to position [2280, 0]
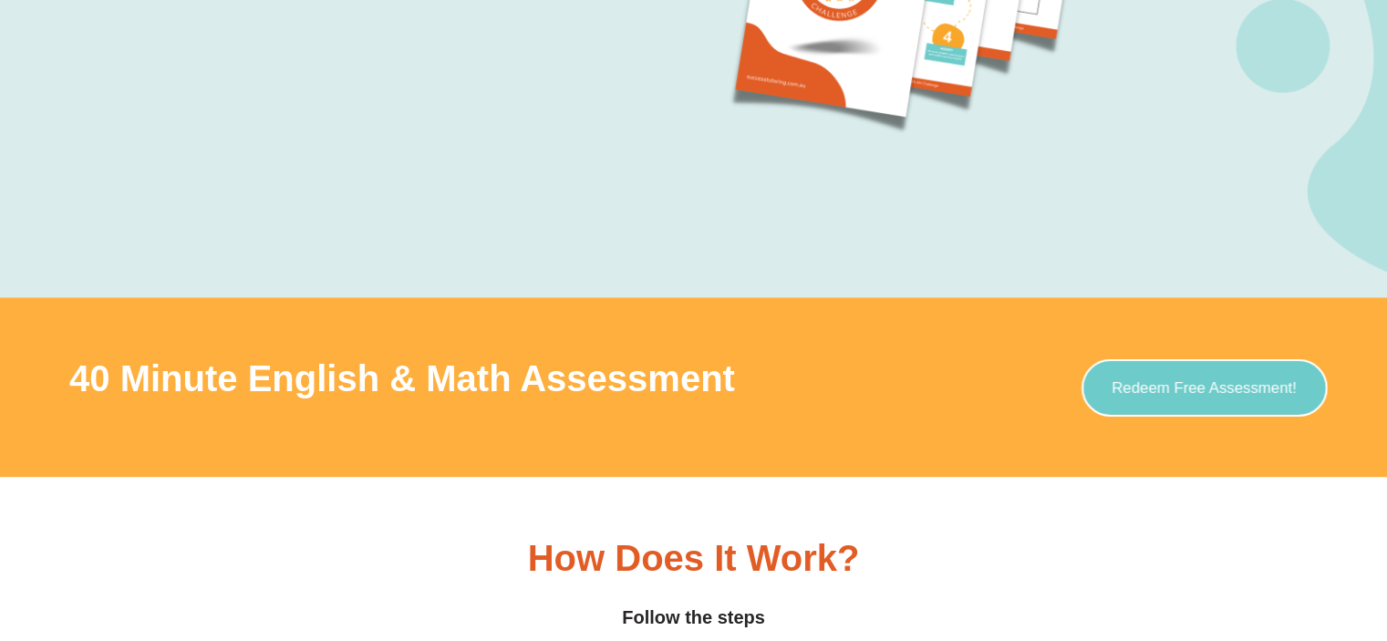
click at [1151, 385] on span "Redeem Free Assessment!" at bounding box center [1204, 387] width 185 height 16
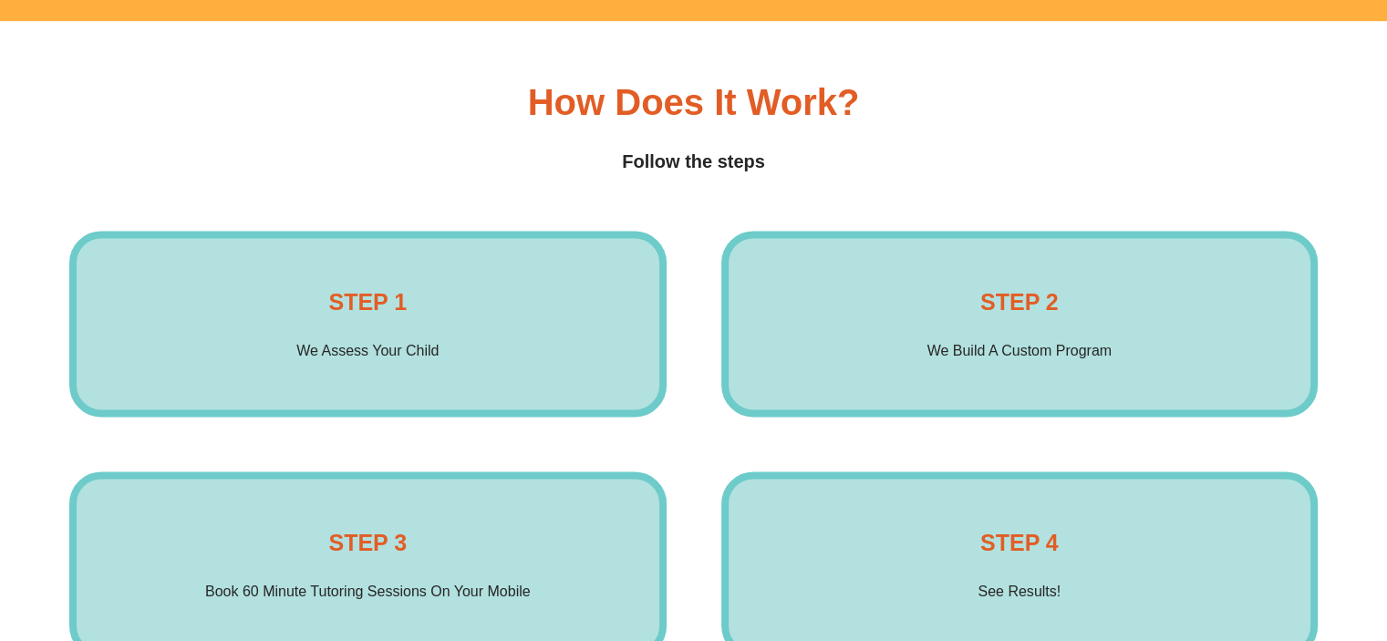
scroll to position [3192, 0]
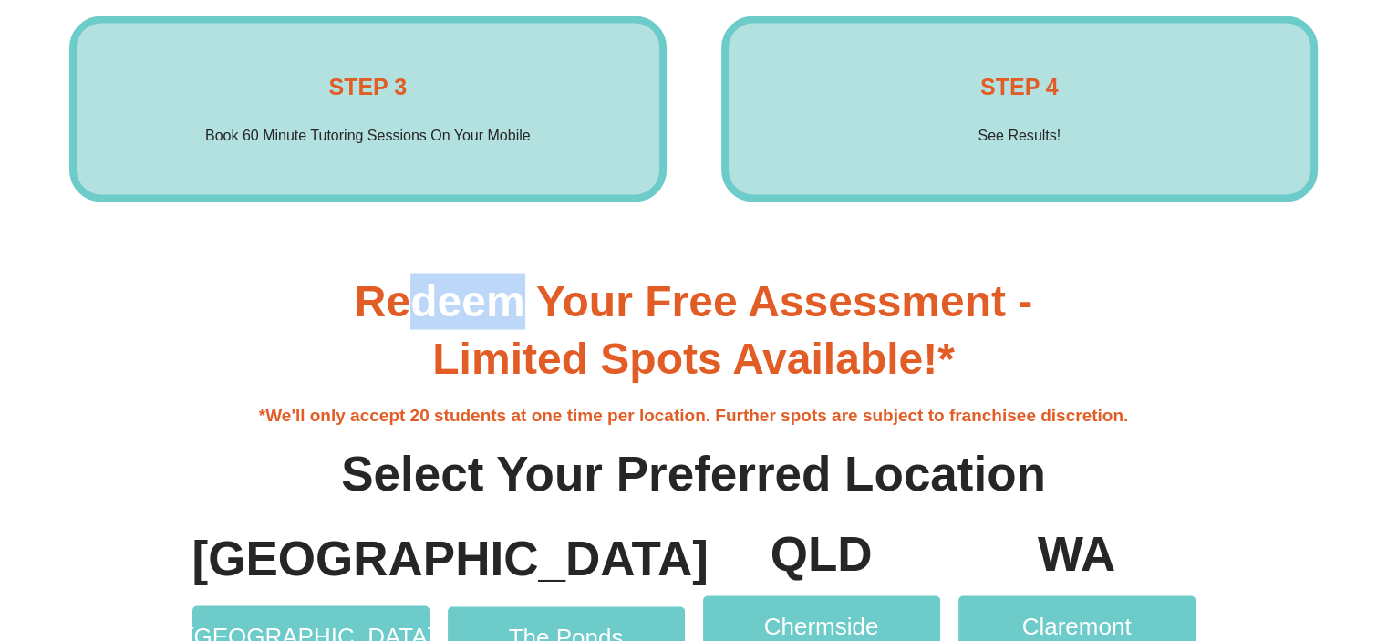
drag, startPoint x: 416, startPoint y: 309, endPoint x: 524, endPoint y: 318, distance: 108.9
click at [520, 307] on h3 "Redeem Your Free Assessment - Limited Spots Available!*" at bounding box center [694, 330] width 1040 height 114
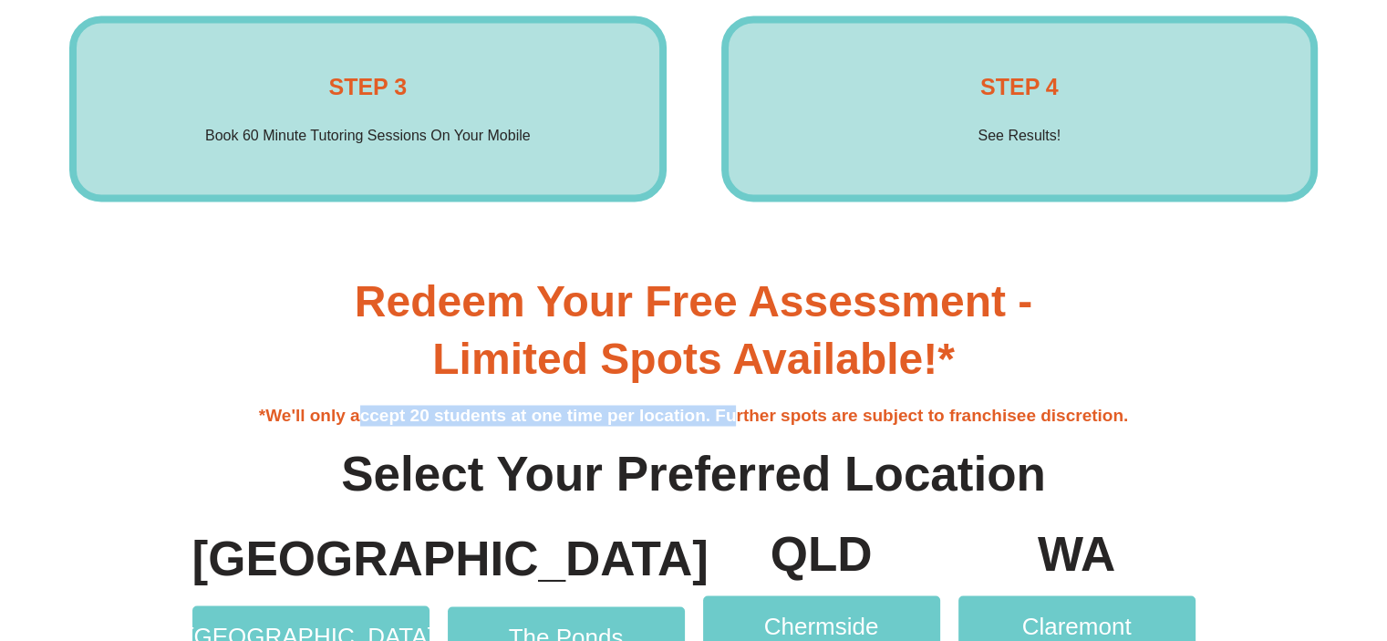
drag, startPoint x: 364, startPoint y: 404, endPoint x: 737, endPoint y: 415, distance: 373.2
click at [737, 415] on h4 "*We'll only accept 20 students at one time per location. Further spots are subj…" at bounding box center [694, 415] width 1040 height 21
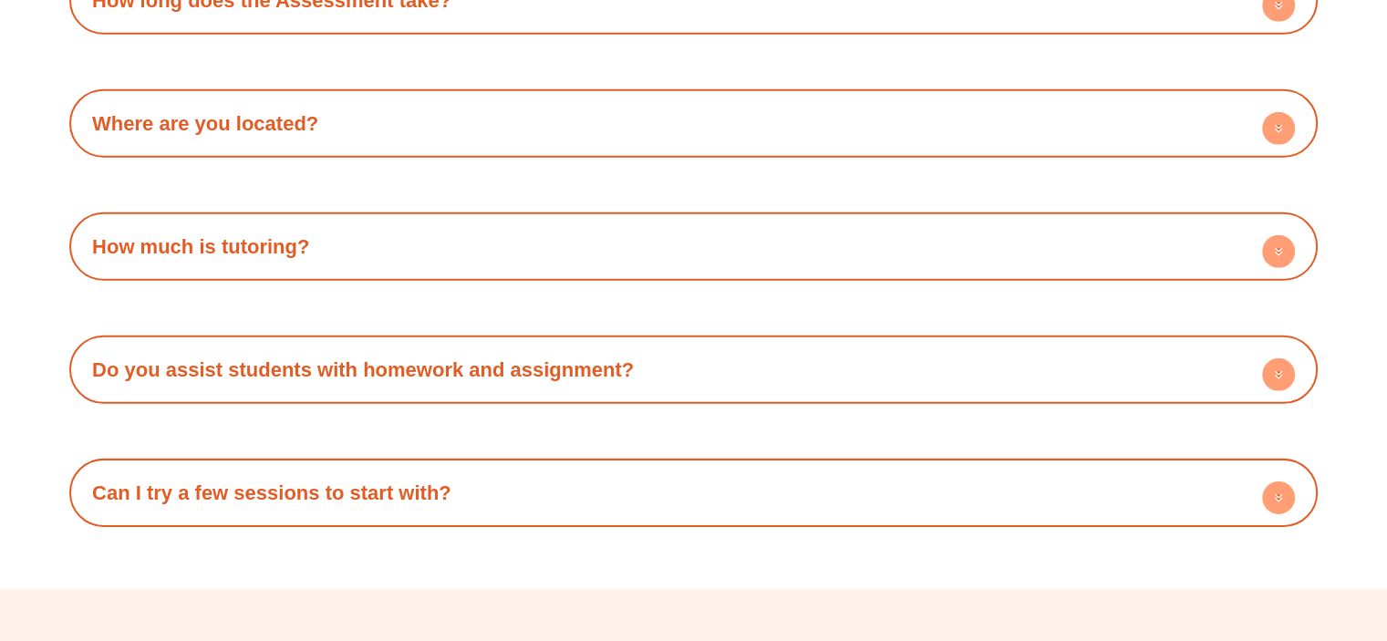
scroll to position [5654, 0]
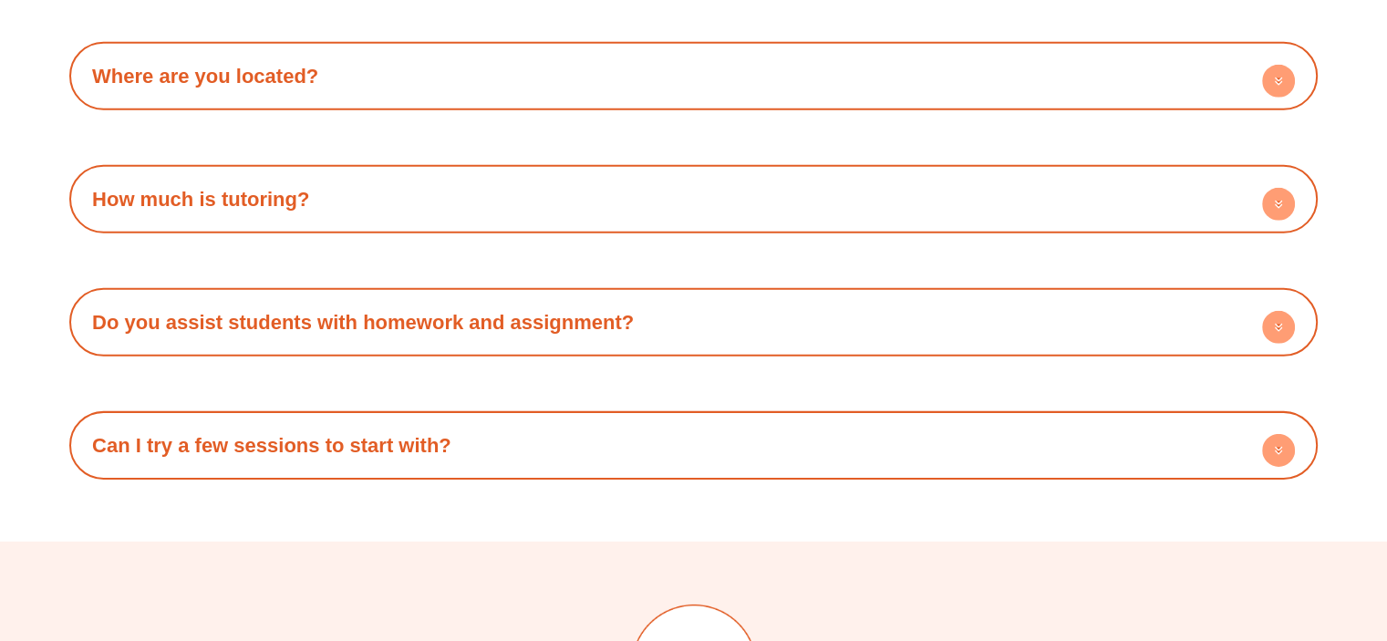
click at [498, 71] on h4 "Where are you located?" at bounding box center [693, 76] width 1230 height 50
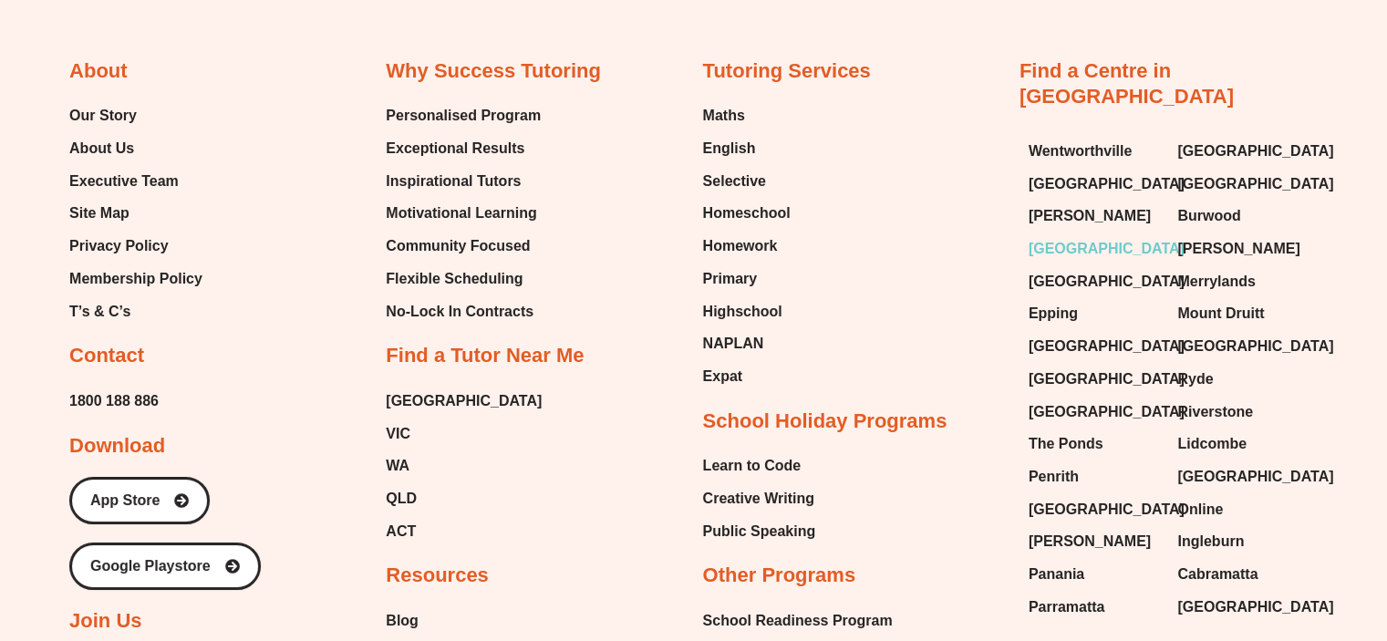
scroll to position [6657, 0]
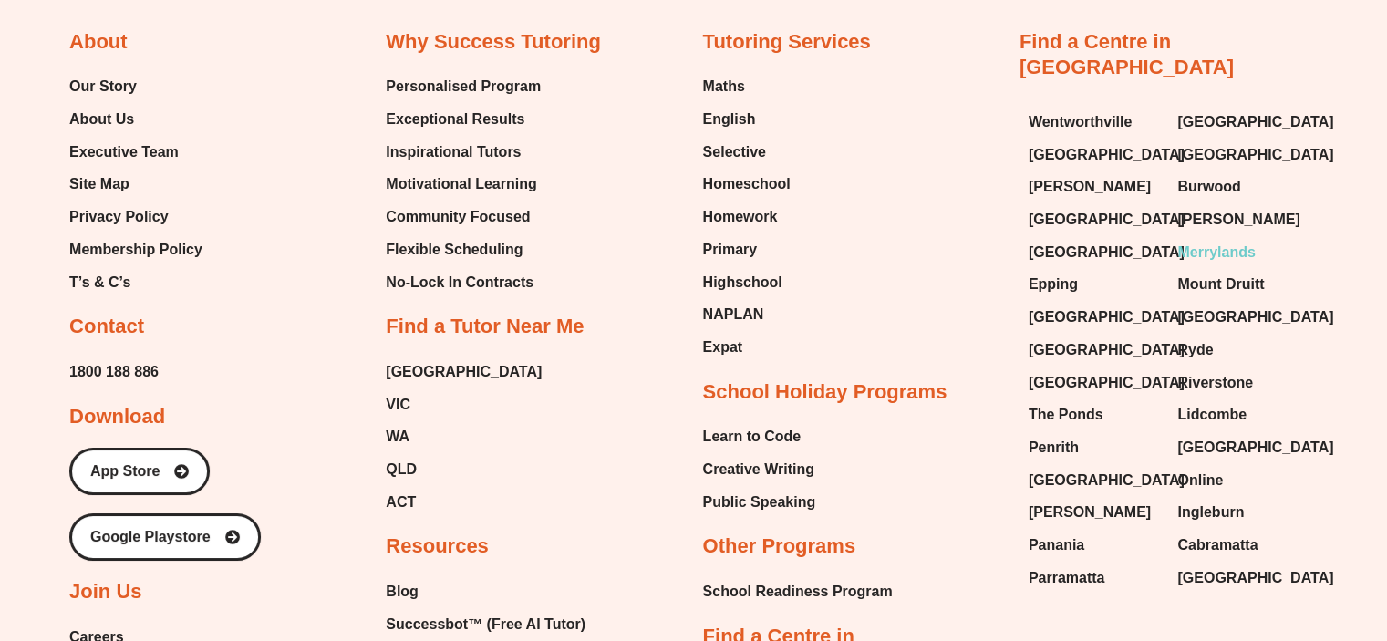
click at [1222, 239] on span "Merrylands" at bounding box center [1216, 252] width 78 height 27
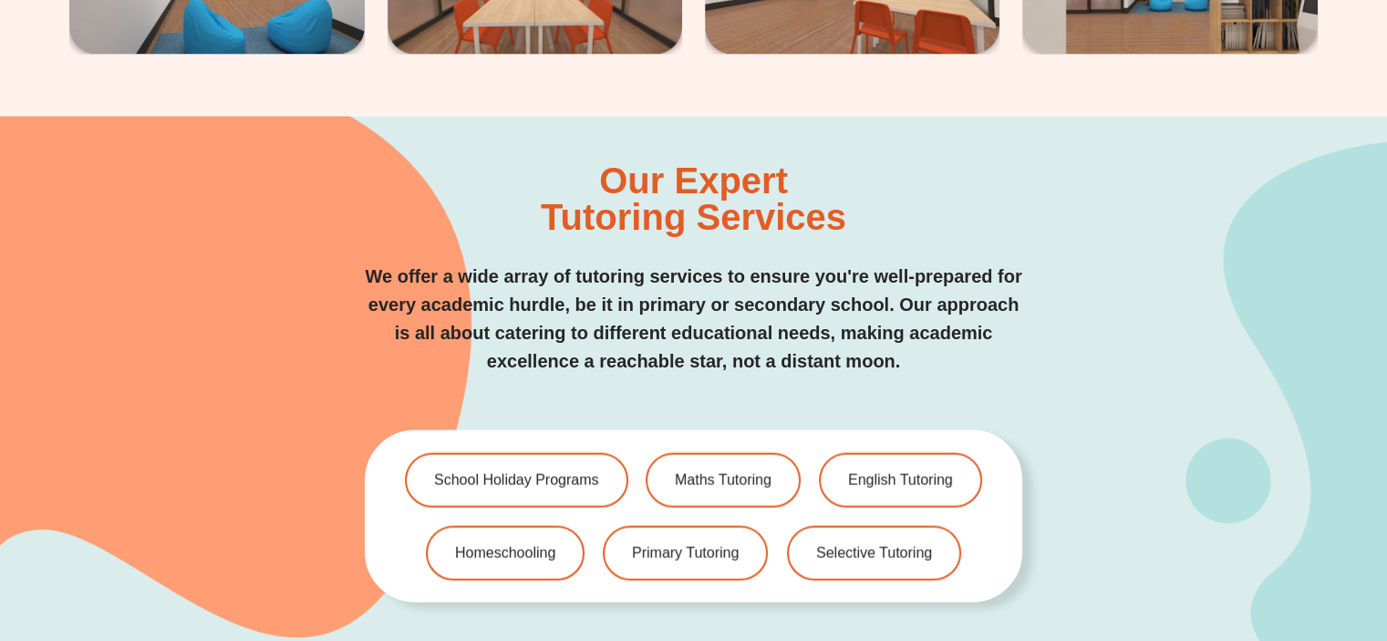
scroll to position [3463, 0]
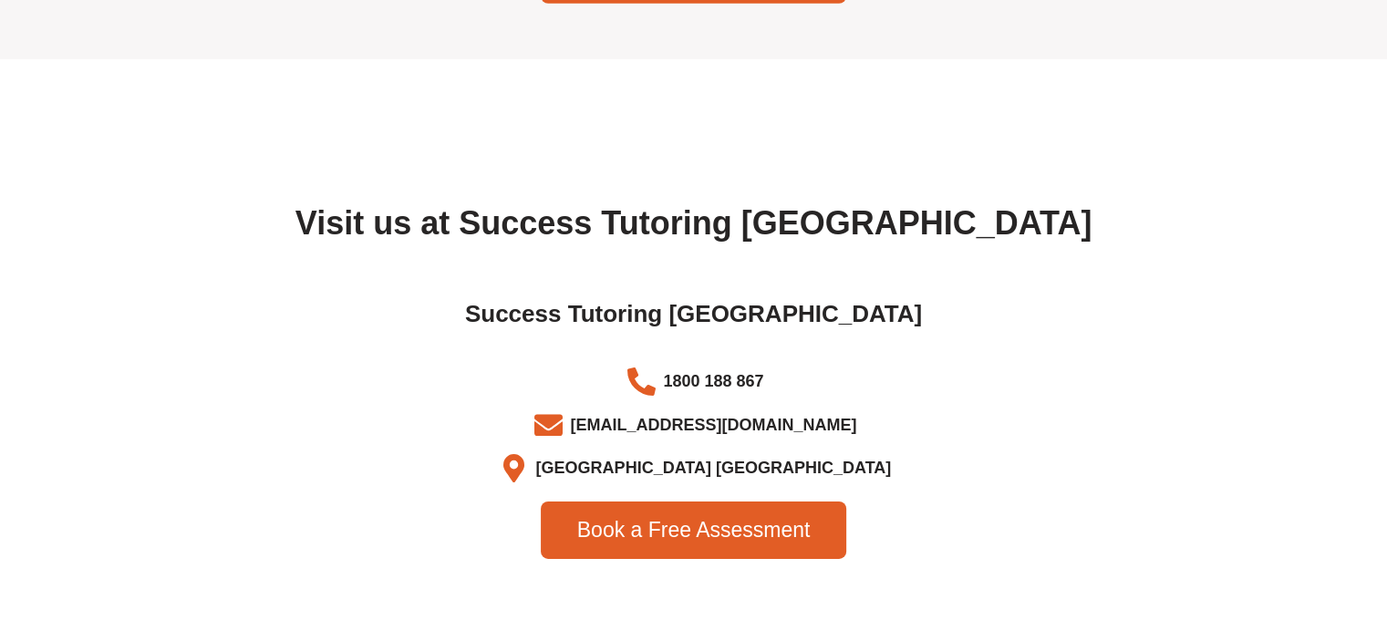
scroll to position [5928, 0]
